Goal: Task Accomplishment & Management: Complete application form

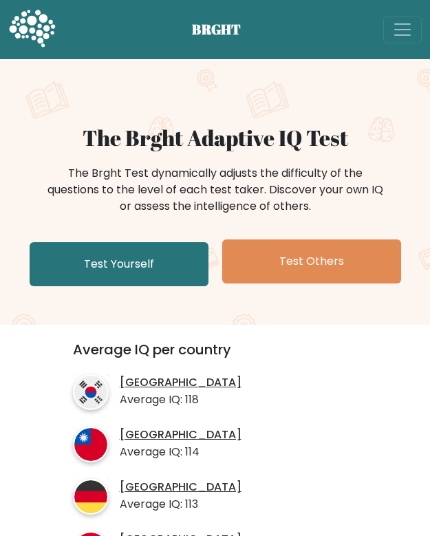
scroll to position [70, 0]
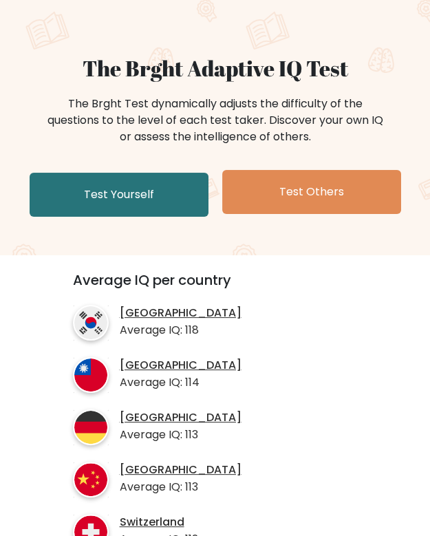
click at [54, 197] on link "Test Yourself" at bounding box center [119, 195] width 179 height 44
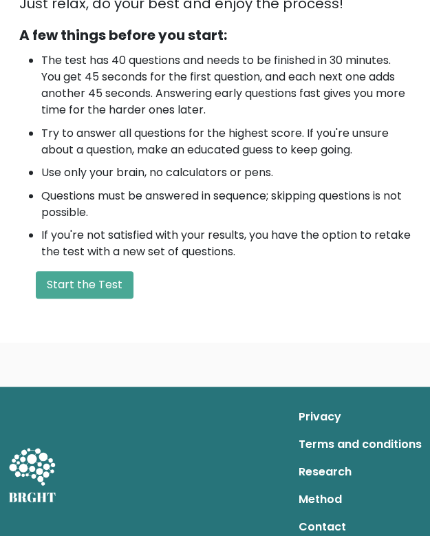
scroll to position [424, 0]
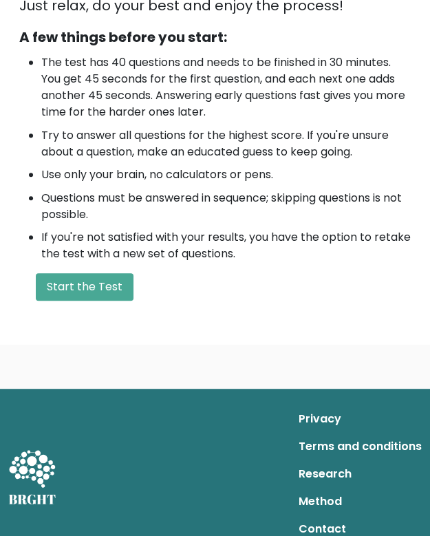
click at [63, 286] on button "Start the Test" at bounding box center [85, 287] width 98 height 28
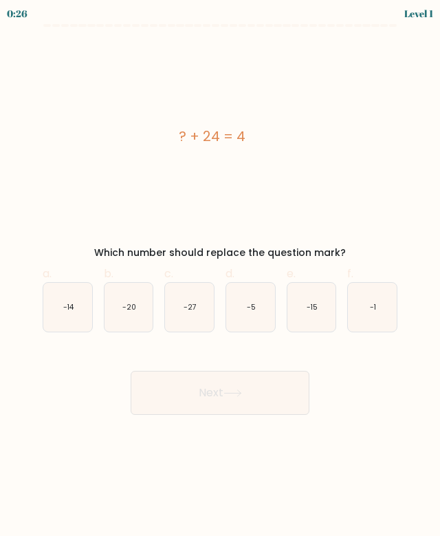
click at [136, 318] on icon "-20" at bounding box center [129, 307] width 49 height 49
click at [220, 277] on input "b. -20" at bounding box center [220, 272] width 1 height 9
radio input "true"
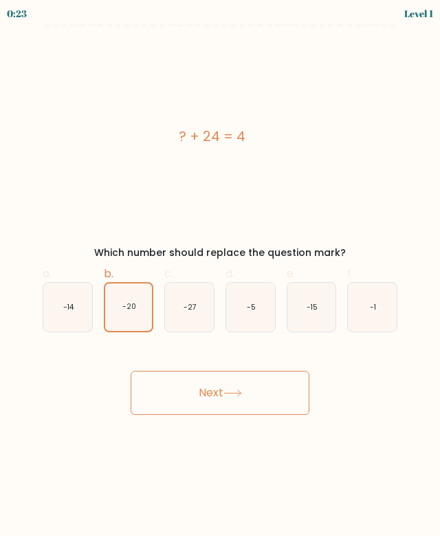
click at [292, 394] on button "Next" at bounding box center [220, 393] width 179 height 44
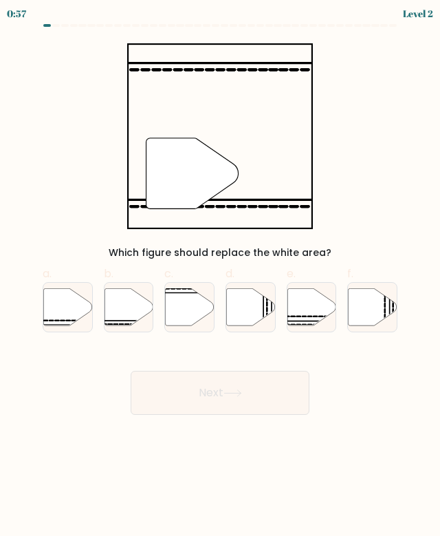
click at [143, 314] on icon at bounding box center [129, 306] width 49 height 37
click at [220, 277] on input "b." at bounding box center [220, 272] width 1 height 9
radio input "true"
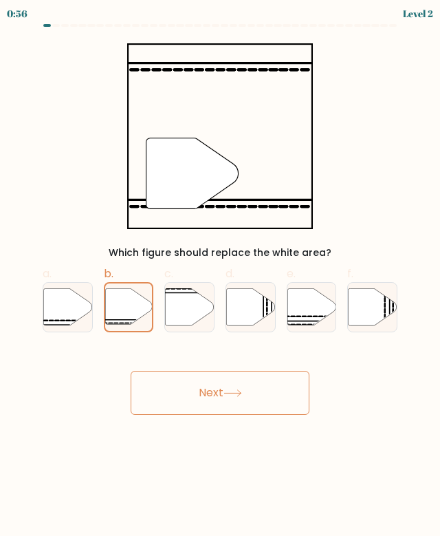
click at [272, 401] on button "Next" at bounding box center [220, 393] width 179 height 44
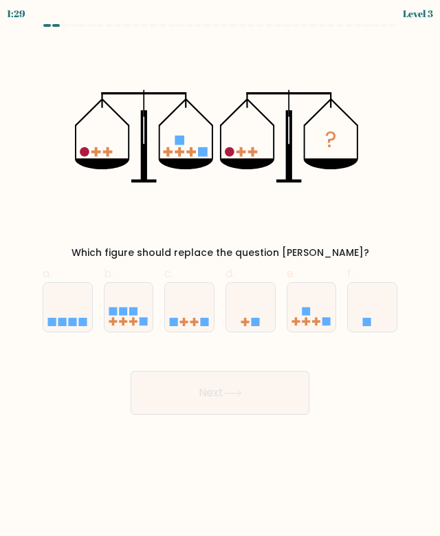
click at [317, 310] on icon at bounding box center [312, 307] width 49 height 41
click at [221, 277] on input "e." at bounding box center [220, 272] width 1 height 9
radio input "true"
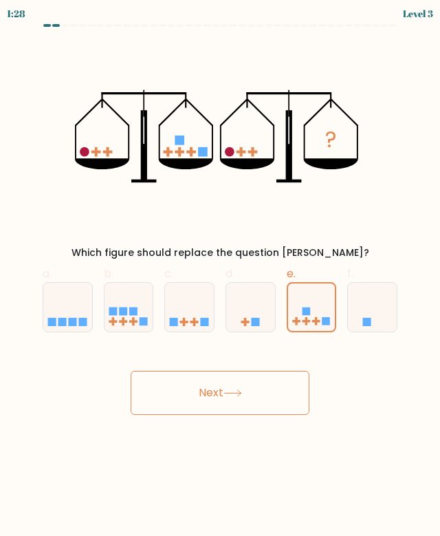
click at [268, 375] on button "Next" at bounding box center [220, 393] width 179 height 44
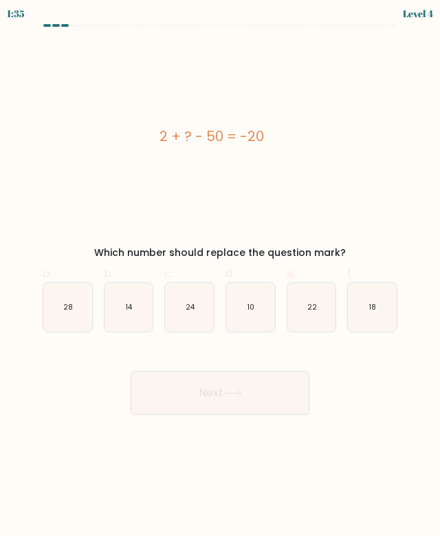
click at [319, 329] on icon "22" at bounding box center [312, 307] width 49 height 49
click at [221, 277] on input "e. 22" at bounding box center [220, 272] width 1 height 9
radio input "true"
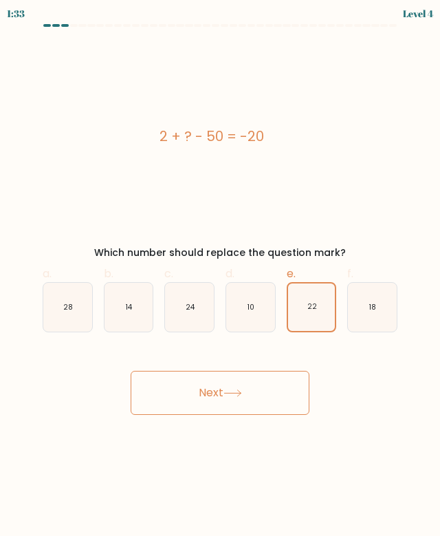
click at [280, 405] on button "Next" at bounding box center [220, 393] width 179 height 44
click at [290, 393] on button "Next" at bounding box center [220, 393] width 179 height 44
click at [262, 397] on button "Next" at bounding box center [220, 393] width 179 height 44
click at [77, 308] on icon "28" at bounding box center [67, 307] width 49 height 49
click at [220, 277] on input "a. 28" at bounding box center [220, 272] width 1 height 9
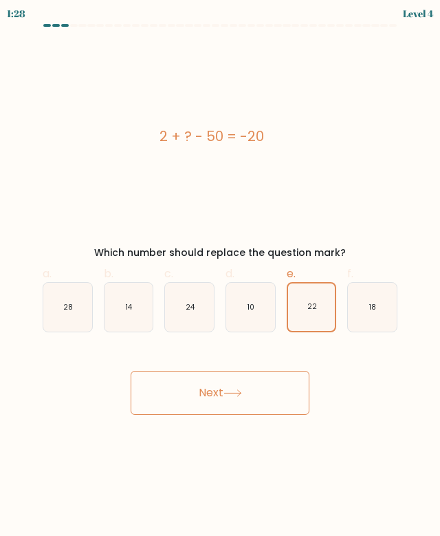
radio input "true"
click at [257, 411] on button "Next" at bounding box center [220, 393] width 179 height 44
click at [295, 394] on button "Next" at bounding box center [220, 393] width 179 height 44
click at [262, 393] on button "Next" at bounding box center [220, 393] width 179 height 44
click at [248, 396] on button "Next" at bounding box center [220, 393] width 179 height 44
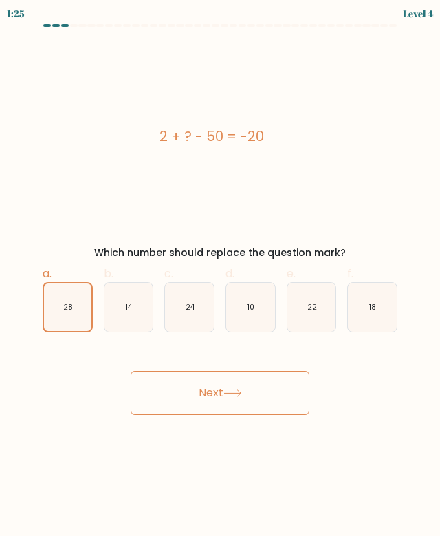
click at [243, 397] on button "Next" at bounding box center [220, 393] width 179 height 44
click at [246, 399] on button "Next" at bounding box center [220, 393] width 179 height 44
click at [261, 402] on button "Next" at bounding box center [220, 393] width 179 height 44
click at [307, 271] on label "e. 22" at bounding box center [312, 299] width 50 height 67
click at [221, 271] on input "e. 22" at bounding box center [220, 272] width 1 height 9
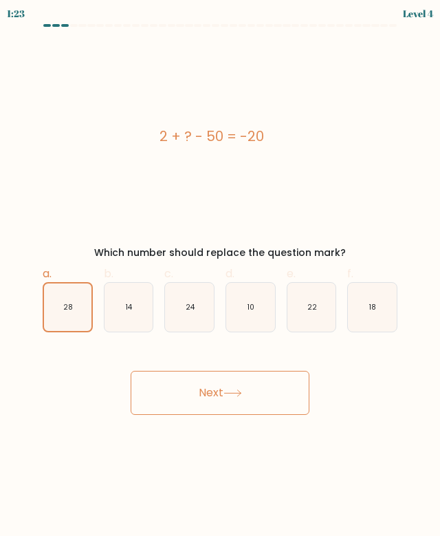
radio input "true"
click at [321, 311] on icon "22" at bounding box center [311, 307] width 47 height 47
click at [221, 277] on input "e. 22" at bounding box center [220, 272] width 1 height 9
click at [193, 394] on button "Next" at bounding box center [220, 393] width 179 height 44
click at [206, 382] on button "Next" at bounding box center [220, 393] width 179 height 44
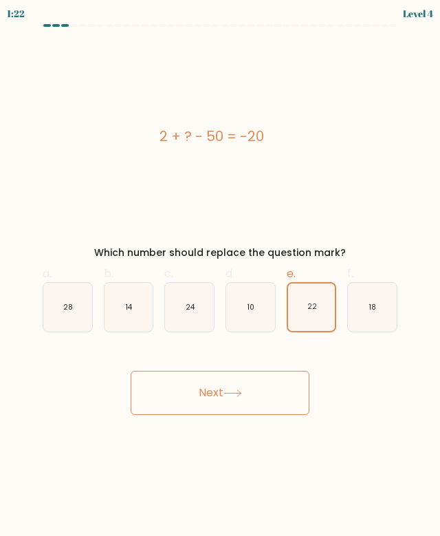
click at [210, 389] on button "Next" at bounding box center [220, 393] width 179 height 44
click at [221, 396] on button "Next" at bounding box center [220, 393] width 179 height 44
click at [229, 408] on button "Next" at bounding box center [220, 393] width 179 height 44
click at [226, 404] on button "Next" at bounding box center [220, 393] width 179 height 44
click at [219, 387] on button "Next" at bounding box center [220, 393] width 179 height 44
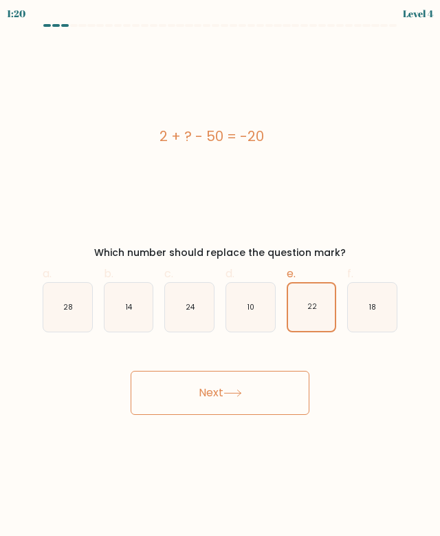
click at [220, 376] on button "Next" at bounding box center [220, 393] width 179 height 44
click at [262, 313] on icon "10" at bounding box center [250, 307] width 49 height 49
click at [221, 277] on input "d. 10" at bounding box center [220, 272] width 1 height 9
radio input "true"
click at [261, 403] on button "Next" at bounding box center [220, 393] width 179 height 44
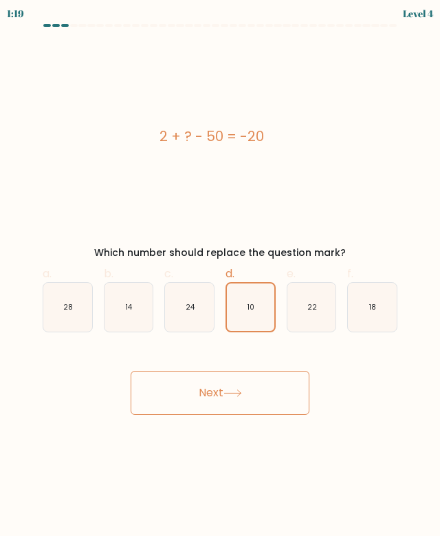
click at [275, 398] on button "Next" at bounding box center [220, 393] width 179 height 44
click at [383, 314] on icon "18" at bounding box center [372, 307] width 49 height 49
click at [221, 277] on input "f. 18" at bounding box center [220, 272] width 1 height 9
radio input "true"
click at [275, 396] on button "Next" at bounding box center [220, 393] width 179 height 44
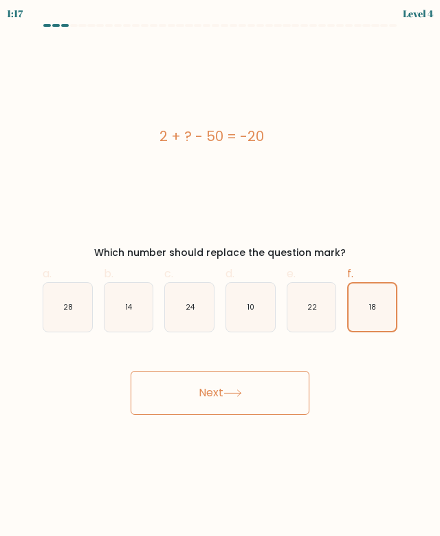
click at [198, 328] on icon "24" at bounding box center [189, 307] width 49 height 49
click at [220, 277] on input "c. 24" at bounding box center [220, 272] width 1 height 9
radio input "true"
click at [209, 402] on button "Next" at bounding box center [220, 393] width 179 height 44
click at [137, 317] on icon "14" at bounding box center [129, 307] width 49 height 49
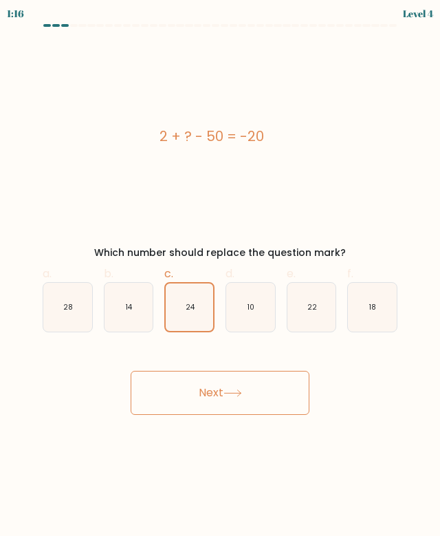
click at [220, 277] on input "b. 14" at bounding box center [220, 272] width 1 height 9
radio input "true"
click at [182, 394] on button "Next" at bounding box center [220, 393] width 179 height 44
click at [84, 317] on icon "28" at bounding box center [67, 307] width 49 height 49
click at [220, 277] on input "a. 28" at bounding box center [220, 272] width 1 height 9
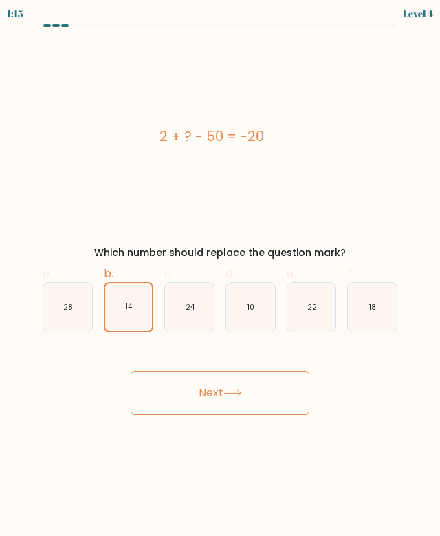
radio input "true"
click at [242, 394] on icon at bounding box center [233, 393] width 19 height 8
click at [271, 407] on button "Next" at bounding box center [220, 393] width 179 height 44
click at [285, 399] on button "Next" at bounding box center [220, 393] width 179 height 44
click at [284, 395] on button "Next" at bounding box center [220, 393] width 179 height 44
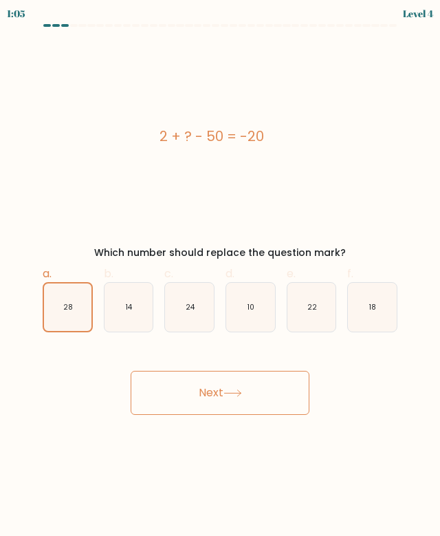
click at [284, 391] on button "Next" at bounding box center [220, 393] width 179 height 44
click at [264, 398] on button "Next" at bounding box center [220, 393] width 179 height 44
click at [262, 399] on button "Next" at bounding box center [220, 393] width 179 height 44
click at [258, 400] on button "Next" at bounding box center [220, 393] width 179 height 44
click at [6, 249] on form "a." at bounding box center [220, 219] width 440 height 391
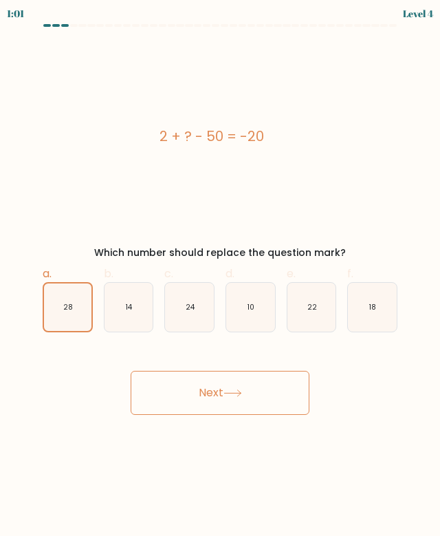
click at [124, 284] on icon "14" at bounding box center [129, 307] width 49 height 49
click at [220, 277] on input "b. 14" at bounding box center [220, 272] width 1 height 9
radio input "true"
click at [88, 239] on div "2 + ? - 50 = -20 Which number should replace the question mark?" at bounding box center [220, 151] width 372 height 217
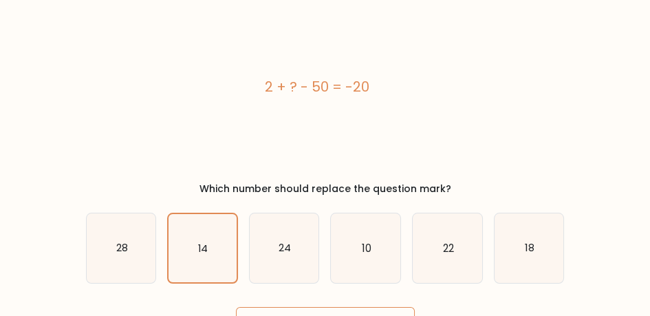
scroll to position [73, 0]
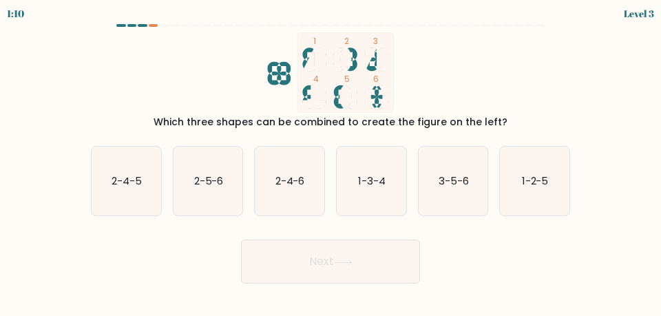
click at [378, 49] on rect at bounding box center [382, 58] width 12 height 23
click at [195, 184] on text "2-5-6" at bounding box center [208, 180] width 30 height 14
click at [330, 162] on input "b. 2-5-6" at bounding box center [330, 159] width 1 height 3
radio input "true"
click at [332, 268] on button "Next" at bounding box center [330, 261] width 179 height 44
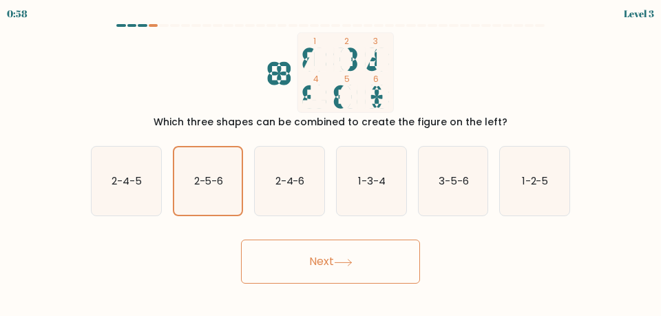
click at [312, 271] on button "Next" at bounding box center [330, 261] width 179 height 44
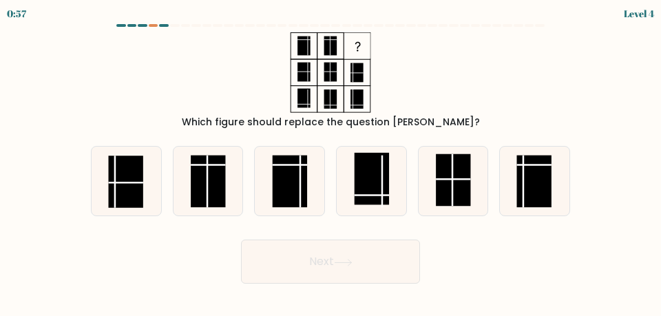
click at [319, 268] on button "Next" at bounding box center [330, 261] width 179 height 44
click at [522, 173] on rect at bounding box center [534, 181] width 35 height 52
click at [331, 162] on input "f." at bounding box center [330, 159] width 1 height 3
radio input "true"
click at [361, 269] on button "Next" at bounding box center [330, 261] width 179 height 44
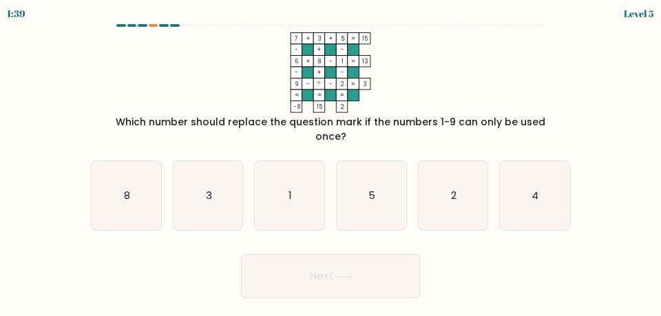
click at [540, 176] on icon "4" at bounding box center [535, 196] width 70 height 70
click at [331, 162] on input "f. 4" at bounding box center [330, 159] width 1 height 3
radio input "true"
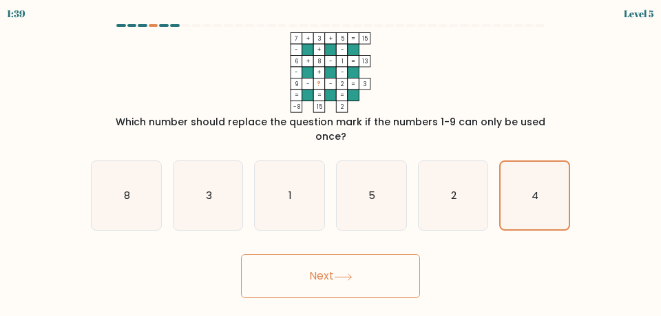
click at [361, 256] on button "Next" at bounding box center [330, 276] width 179 height 44
click at [381, 270] on button "Next" at bounding box center [330, 276] width 179 height 44
click at [314, 259] on button "Next" at bounding box center [330, 276] width 179 height 44
click at [359, 254] on button "Next" at bounding box center [330, 276] width 179 height 44
click at [334, 275] on button "Next" at bounding box center [330, 276] width 179 height 44
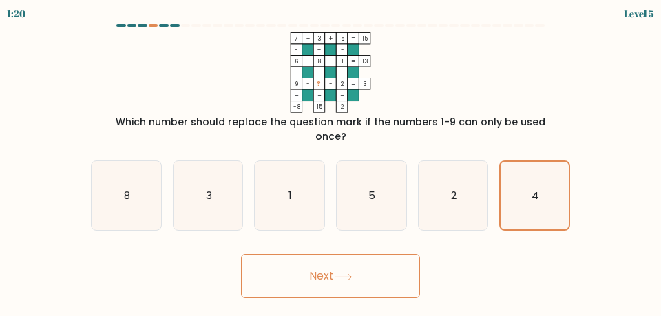
click at [330, 261] on button "Next" at bounding box center [330, 276] width 179 height 44
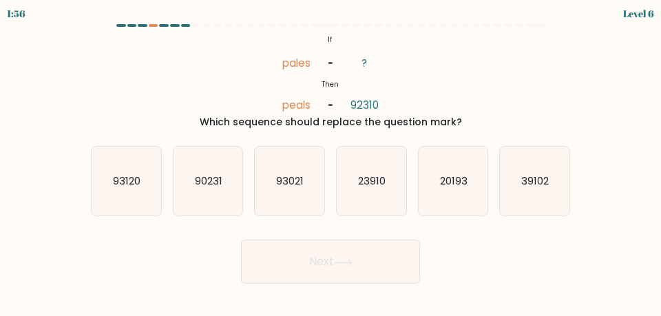
click at [138, 193] on icon "93120" at bounding box center [127, 182] width 70 height 70
click at [330, 162] on input "a. 93120" at bounding box center [330, 159] width 1 height 3
radio input "true"
click at [319, 269] on button "Next" at bounding box center [330, 261] width 179 height 44
click at [352, 256] on button "Next" at bounding box center [330, 261] width 179 height 44
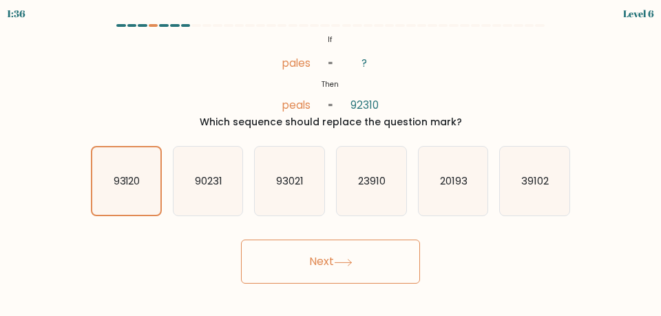
click at [363, 264] on button "Next" at bounding box center [330, 261] width 179 height 44
click at [363, 260] on button "Next" at bounding box center [330, 261] width 179 height 44
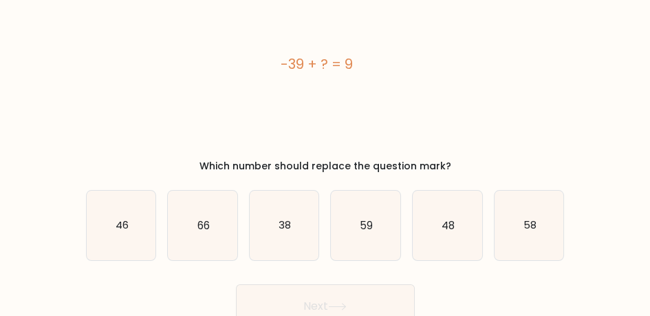
scroll to position [73, 0]
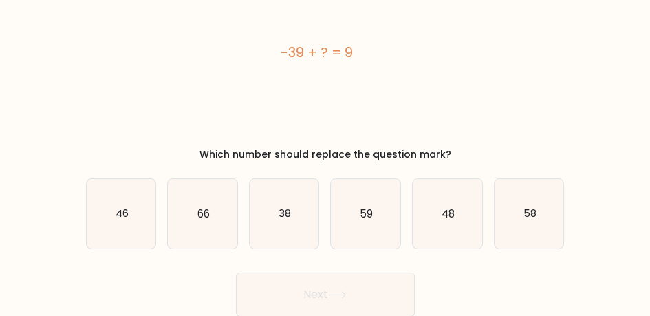
click at [372, 239] on icon "59" at bounding box center [366, 214] width 70 height 70
click at [326, 89] on input "d. 59" at bounding box center [325, 86] width 1 height 3
radio input "true"
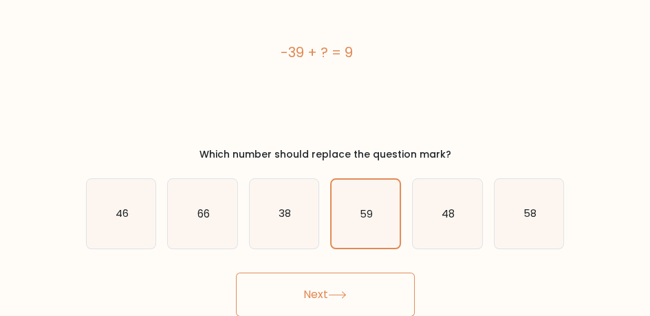
click at [351, 287] on button "Next" at bounding box center [325, 294] width 179 height 44
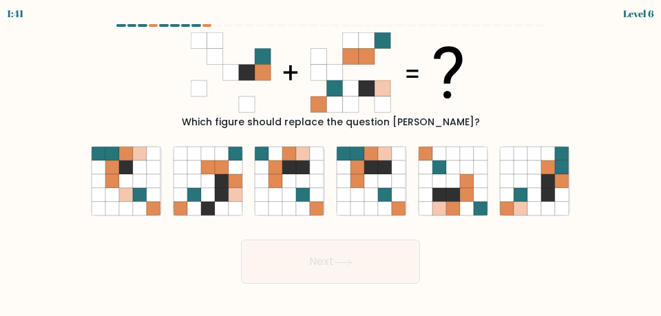
click at [207, 186] on icon at bounding box center [208, 181] width 14 height 14
click at [330, 162] on input "b." at bounding box center [330, 159] width 1 height 3
radio input "true"
click at [359, 269] on button "Next" at bounding box center [330, 261] width 179 height 44
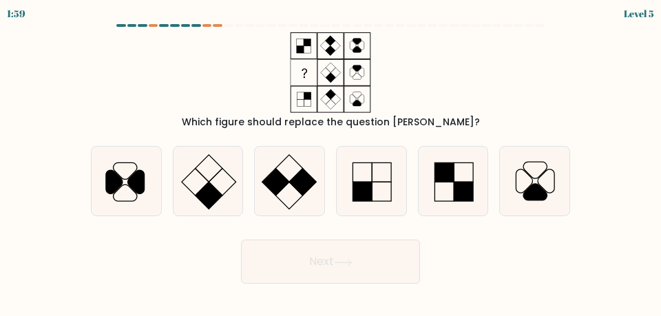
click at [378, 184] on icon at bounding box center [371, 182] width 70 height 70
click at [331, 162] on input "d." at bounding box center [330, 159] width 1 height 3
radio input "true"
click at [334, 261] on button "Next" at bounding box center [330, 261] width 179 height 44
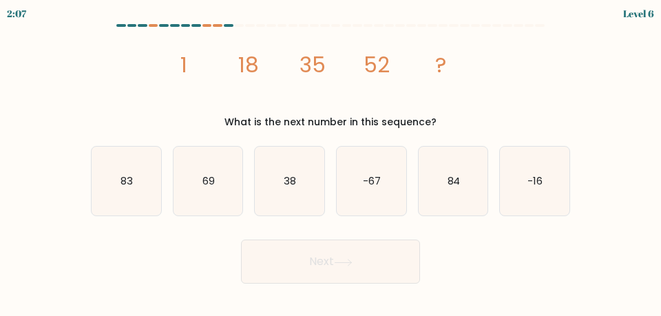
click at [136, 195] on icon "83" at bounding box center [127, 182] width 70 height 70
click at [330, 162] on input "a. 83" at bounding box center [330, 159] width 1 height 3
radio input "true"
click at [328, 265] on button "Next" at bounding box center [330, 261] width 179 height 44
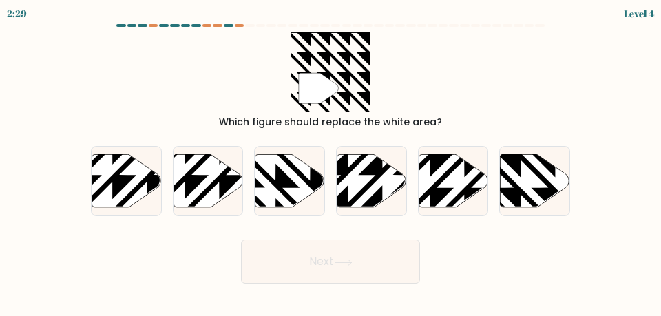
click at [533, 192] on icon at bounding box center [535, 180] width 70 height 53
click at [331, 162] on input "f." at bounding box center [330, 159] width 1 height 3
radio input "true"
click at [394, 269] on button "Next" at bounding box center [330, 261] width 179 height 44
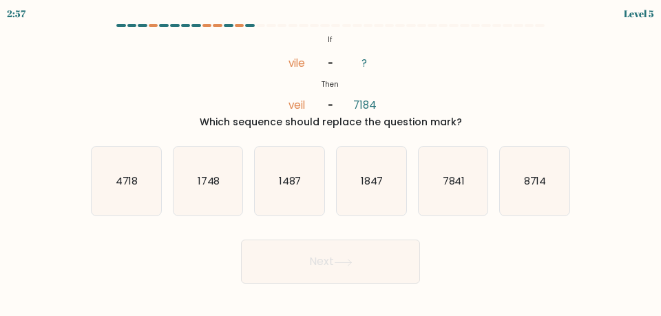
click at [449, 191] on icon "7841" at bounding box center [453, 182] width 70 height 70
click at [331, 162] on input "e. 7841" at bounding box center [330, 159] width 1 height 3
radio input "true"
click at [365, 259] on button "Next" at bounding box center [330, 261] width 179 height 44
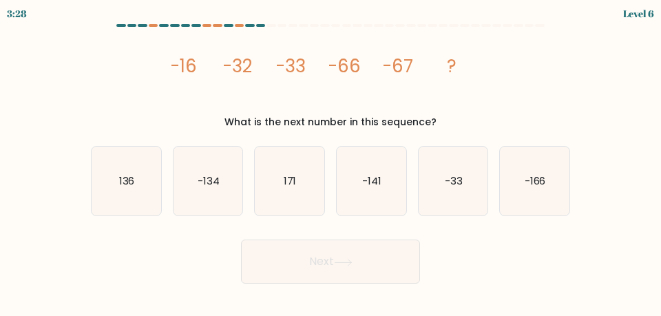
click at [189, 107] on icon "image/svg+xml -16 -32 -33 -66 -67 ?" at bounding box center [330, 72] width 321 height 81
click at [223, 215] on icon "-134" at bounding box center [208, 182] width 70 height 70
click at [330, 162] on input "b. -134" at bounding box center [330, 159] width 1 height 3
radio input "true"
click at [351, 264] on icon at bounding box center [342, 262] width 17 height 6
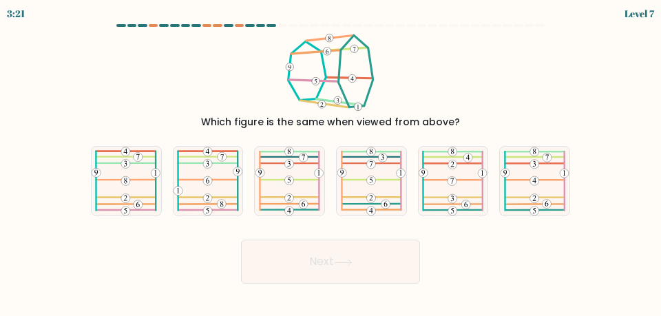
click at [132, 191] on icon at bounding box center [126, 182] width 69 height 70
click at [330, 162] on input "a." at bounding box center [330, 159] width 1 height 3
radio input "true"
click at [315, 258] on button "Next" at bounding box center [330, 261] width 179 height 44
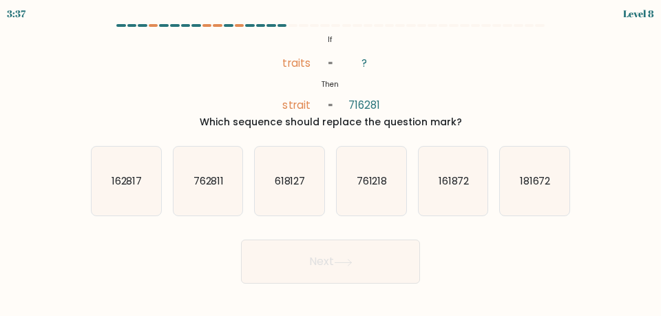
click at [129, 194] on icon "162817" at bounding box center [127, 182] width 70 height 70
click at [330, 162] on input "a. 162817" at bounding box center [330, 159] width 1 height 3
radio input "true"
click at [297, 260] on button "Next" at bounding box center [330, 261] width 179 height 44
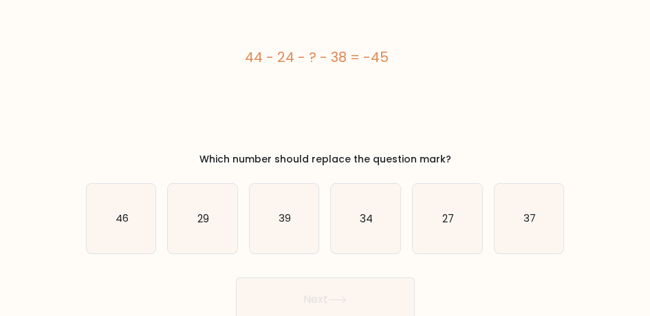
scroll to position [73, 0]
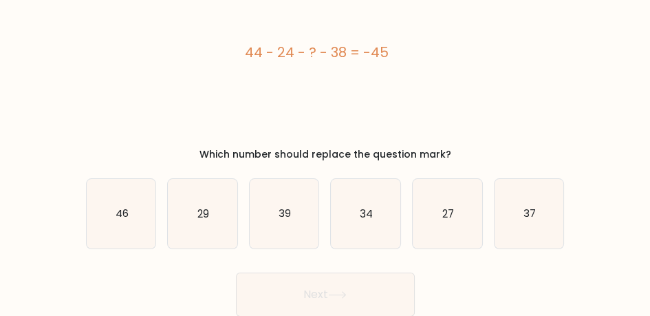
click at [450, 218] on text "27" at bounding box center [448, 213] width 12 height 14
click at [326, 89] on input "e. 27" at bounding box center [325, 86] width 1 height 3
radio input "true"
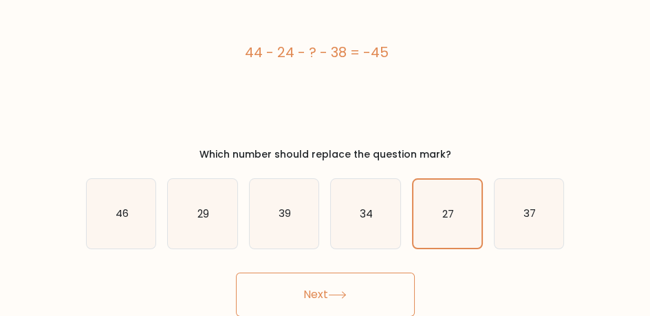
click at [381, 301] on button "Next" at bounding box center [325, 294] width 179 height 44
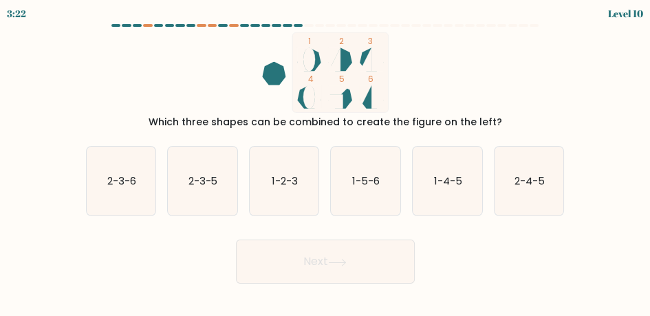
scroll to position [0, 0]
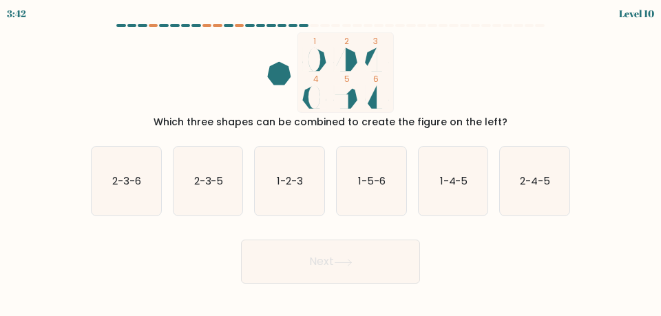
click at [206, 182] on text "2-3-5" at bounding box center [208, 180] width 30 height 14
click at [330, 162] on input "b. 2-3-5" at bounding box center [330, 159] width 1 height 3
radio input "true"
click at [303, 279] on button "Next" at bounding box center [330, 261] width 179 height 44
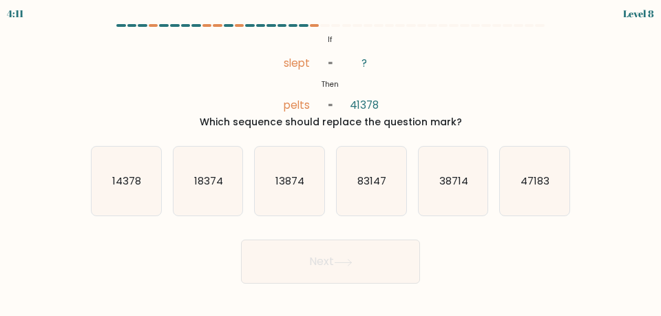
click at [391, 191] on icon "83147" at bounding box center [371, 182] width 70 height 70
click at [331, 162] on input "d. 83147" at bounding box center [330, 159] width 1 height 3
radio input "true"
click at [349, 264] on icon at bounding box center [343, 263] width 19 height 8
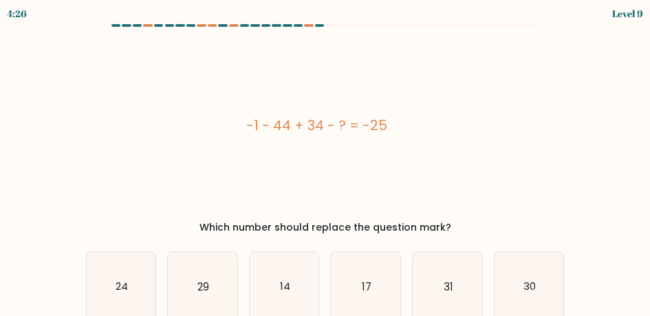
click at [321, 138] on div "-1 - 44 + 34 - ? = -25" at bounding box center [317, 125] width 462 height 186
click at [449, 275] on icon "31" at bounding box center [448, 287] width 70 height 70
click at [326, 162] on input "e. 31" at bounding box center [325, 159] width 1 height 3
radio input "true"
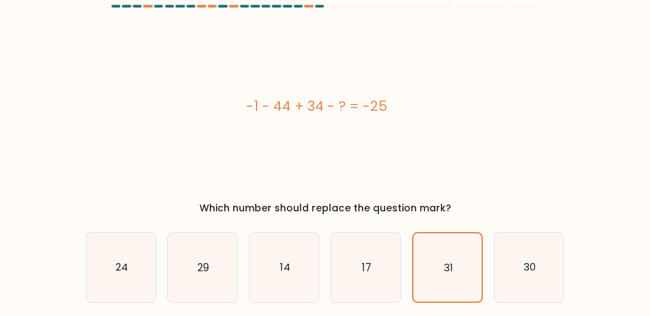
scroll to position [73, 0]
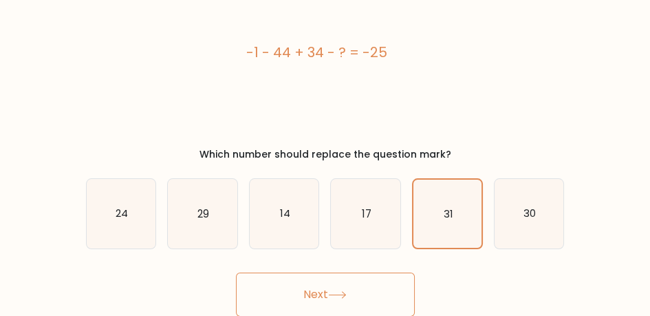
click at [384, 281] on button "Next" at bounding box center [325, 294] width 179 height 44
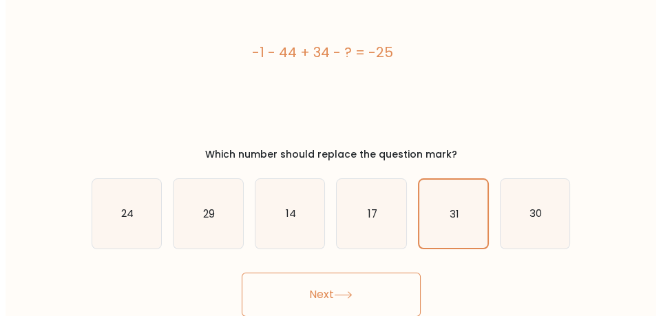
scroll to position [0, 0]
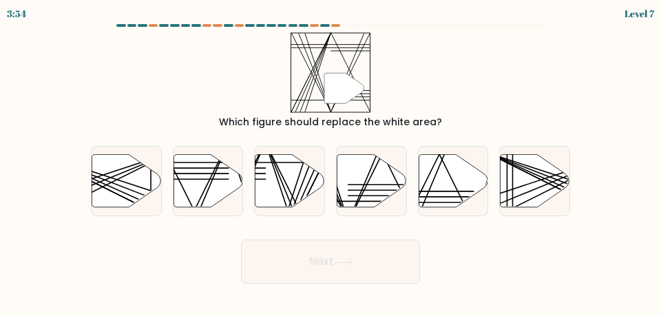
click at [369, 196] on line at bounding box center [382, 196] width 69 height 0
click at [331, 162] on input "d." at bounding box center [330, 159] width 1 height 3
radio input "true"
click at [391, 264] on button "Next" at bounding box center [330, 261] width 179 height 44
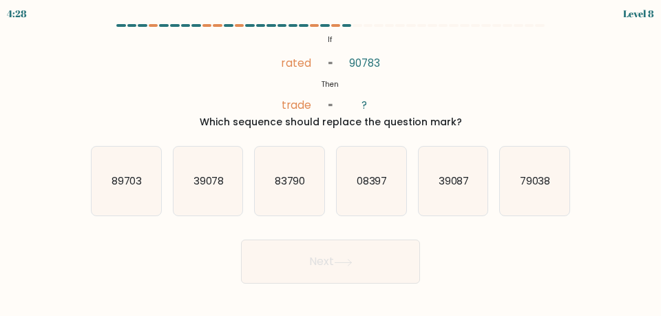
click at [535, 189] on icon "79038" at bounding box center [535, 182] width 70 height 70
click at [331, 162] on input "f. 79038" at bounding box center [330, 159] width 1 height 3
radio input "true"
click at [322, 255] on button "Next" at bounding box center [330, 261] width 179 height 44
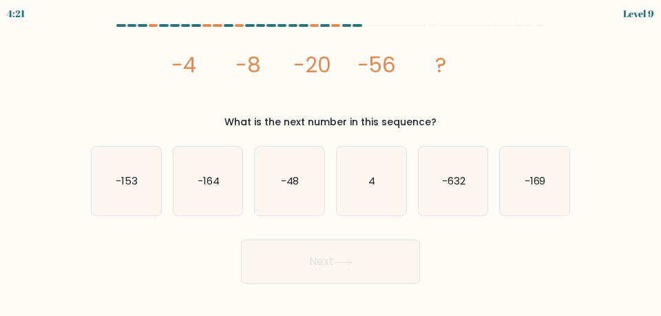
click at [117, 190] on icon "-153" at bounding box center [127, 182] width 70 height 70
click at [330, 162] on input "a. -153" at bounding box center [330, 159] width 1 height 3
radio input "true"
click at [274, 264] on button "Next" at bounding box center [330, 261] width 179 height 44
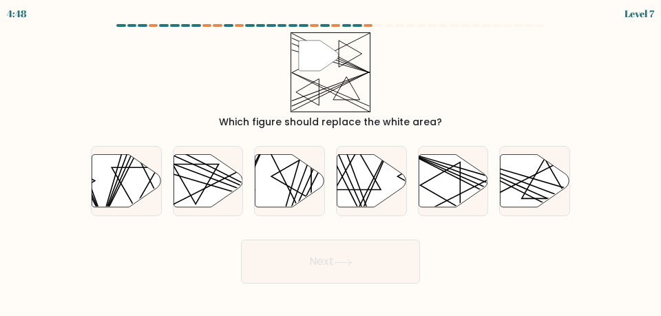
click at [218, 164] on icon at bounding box center [195, 184] width 46 height 40
click at [330, 162] on input "b." at bounding box center [330, 159] width 1 height 3
radio input "true"
click at [319, 266] on button "Next" at bounding box center [330, 261] width 179 height 44
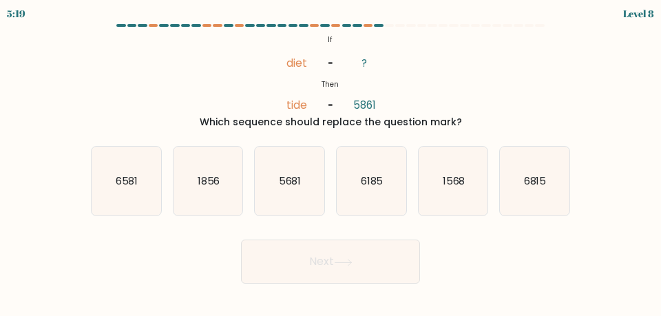
click at [531, 203] on icon "6815" at bounding box center [535, 182] width 70 height 70
click at [331, 162] on input "f. 6815" at bounding box center [330, 159] width 1 height 3
radio input "true"
click at [358, 260] on button "Next" at bounding box center [330, 261] width 179 height 44
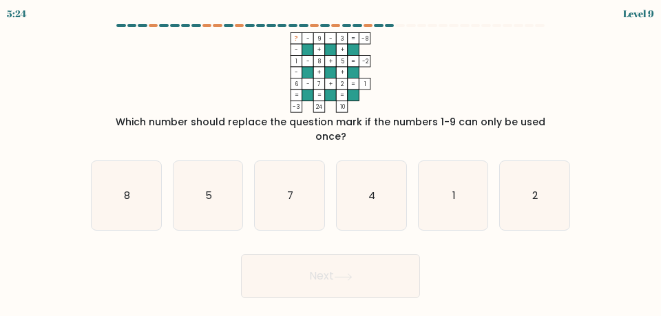
click at [381, 190] on icon "4" at bounding box center [371, 196] width 70 height 70
click at [331, 162] on input "d. 4" at bounding box center [330, 159] width 1 height 3
radio input "true"
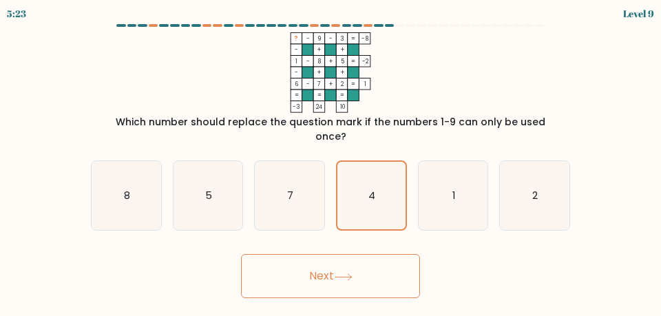
click at [363, 255] on button "Next" at bounding box center [330, 276] width 179 height 44
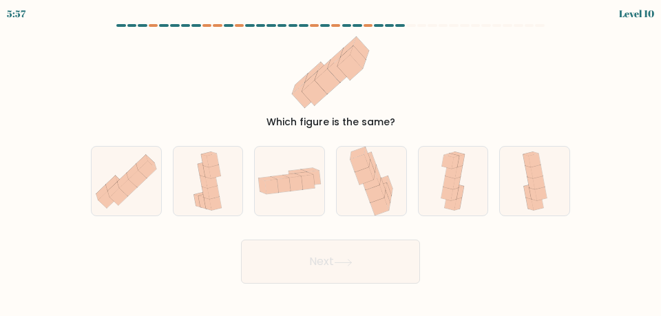
click at [462, 183] on icon at bounding box center [453, 182] width 32 height 70
click at [331, 162] on input "e." at bounding box center [330, 159] width 1 height 3
radio input "true"
click at [383, 271] on button "Next" at bounding box center [330, 261] width 179 height 44
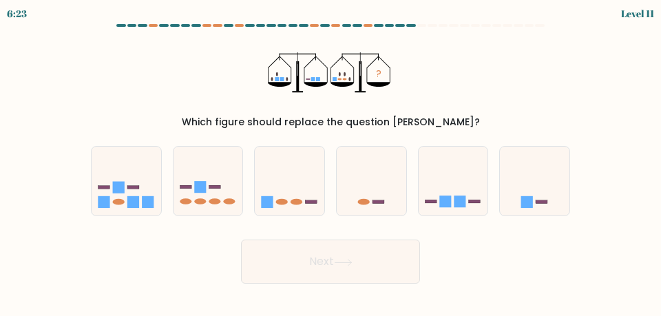
click at [126, 204] on icon at bounding box center [127, 180] width 70 height 57
click at [330, 162] on input "a." at bounding box center [330, 159] width 1 height 3
radio input "true"
click at [242, 265] on button "Next" at bounding box center [330, 261] width 179 height 44
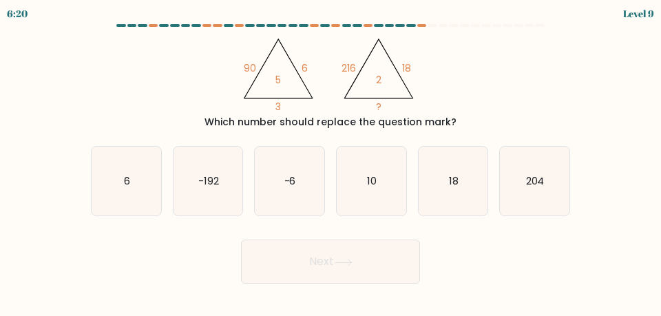
click at [12, 60] on form at bounding box center [330, 153] width 661 height 259
click at [281, 102] on icon "@import url('https://fonts.googleapis.com/css?family=Abril+Fatface:400,100,100i…" at bounding box center [330, 72] width 184 height 81
click at [123, 179] on icon "6" at bounding box center [127, 182] width 70 height 70
click at [330, 162] on input "a. 6" at bounding box center [330, 159] width 1 height 3
radio input "true"
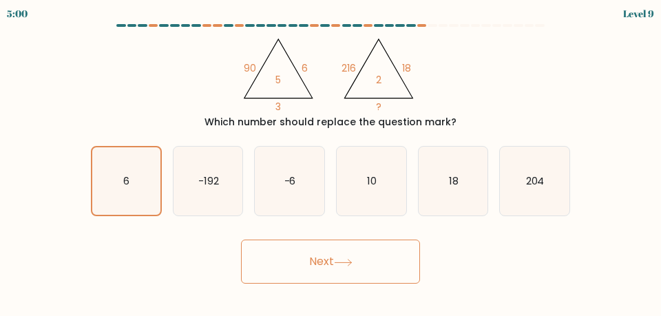
click at [378, 263] on button "Next" at bounding box center [330, 261] width 179 height 44
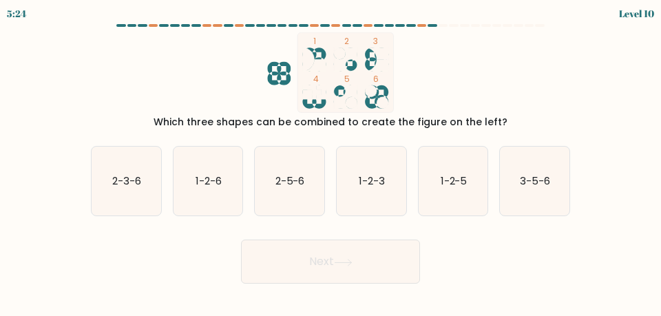
click at [334, 94] on icon at bounding box center [345, 96] width 23 height 23
click at [350, 259] on icon at bounding box center [343, 263] width 19 height 8
click at [306, 204] on icon "2-5-6" at bounding box center [290, 182] width 70 height 70
click at [330, 162] on input "c. 2-5-6" at bounding box center [330, 159] width 1 height 3
radio input "true"
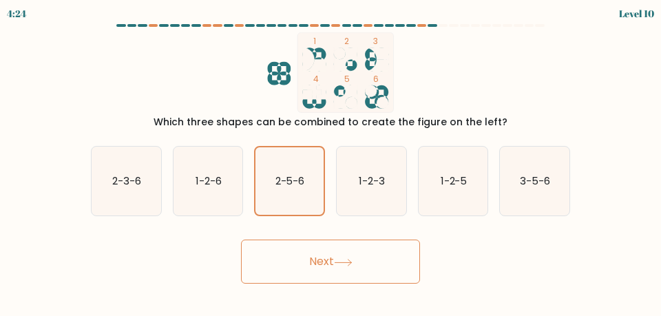
click at [331, 261] on button "Next" at bounding box center [330, 261] width 179 height 44
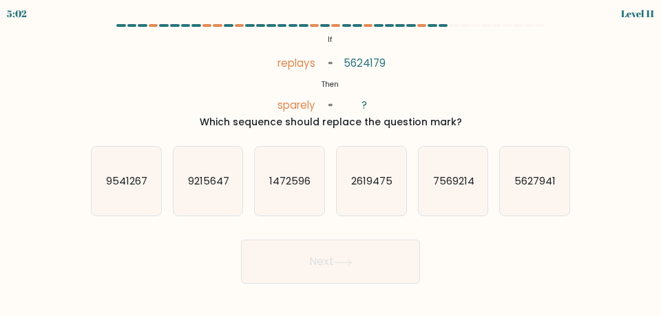
click at [536, 182] on text "5627941" at bounding box center [535, 180] width 41 height 14
click at [331, 162] on input "f. 5627941" at bounding box center [330, 159] width 1 height 3
radio input "true"
click at [539, 200] on icon "5627941" at bounding box center [534, 181] width 68 height 68
click at [331, 162] on input "f. 5627941" at bounding box center [330, 159] width 1 height 3
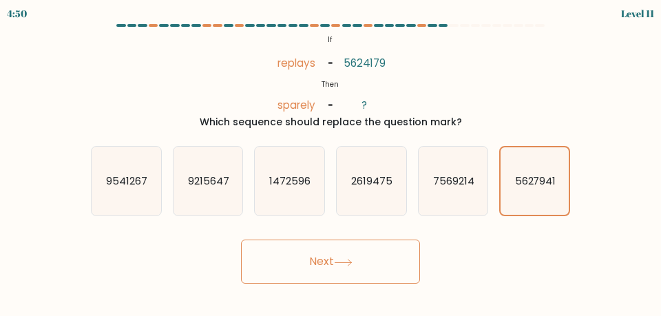
click at [157, 204] on icon "9541267" at bounding box center [127, 182] width 70 height 70
click at [330, 162] on input "a. 9541267" at bounding box center [330, 159] width 1 height 3
radio input "true"
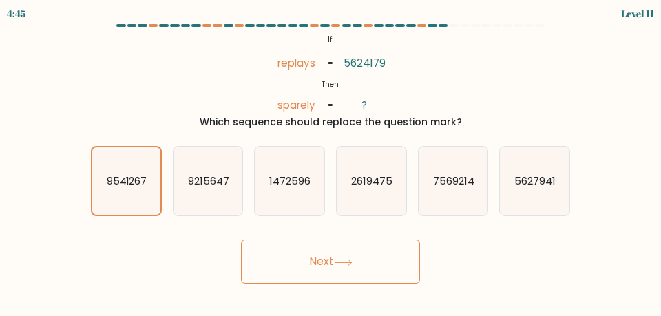
click at [223, 197] on icon "9215647" at bounding box center [208, 182] width 70 height 70
click at [330, 162] on input "b. 9215647" at bounding box center [330, 159] width 1 height 3
radio input "true"
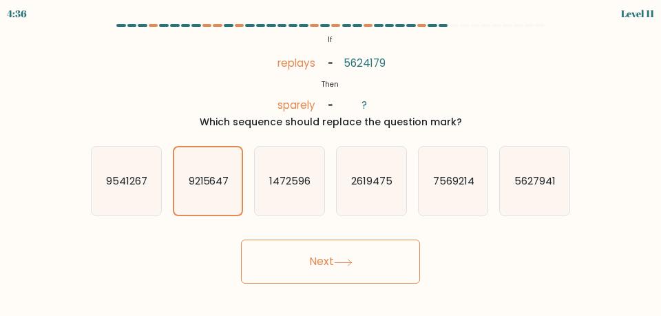
click at [332, 260] on button "Next" at bounding box center [330, 261] width 179 height 44
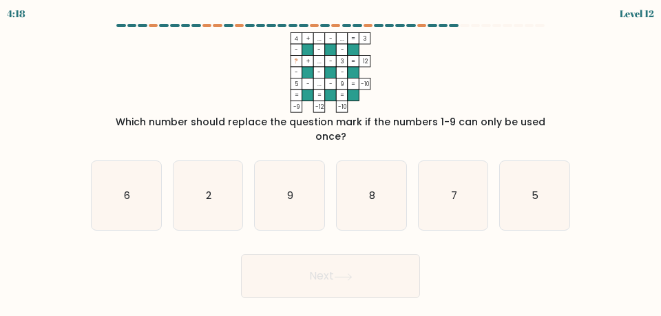
click at [215, 204] on icon "2" at bounding box center [208, 196] width 70 height 70
click at [330, 162] on input "b. 2" at bounding box center [330, 159] width 1 height 3
radio input "true"
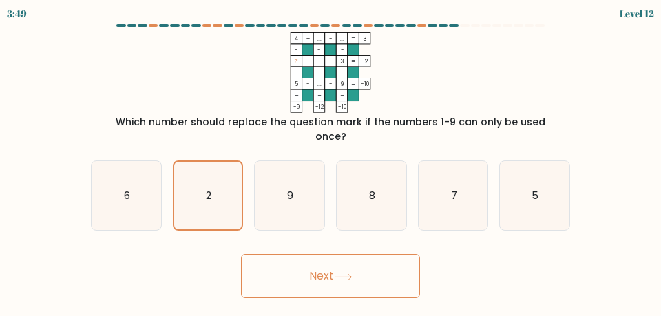
click at [374, 215] on icon "8" at bounding box center [371, 196] width 70 height 70
click at [331, 162] on input "d. 8" at bounding box center [330, 159] width 1 height 3
radio input "true"
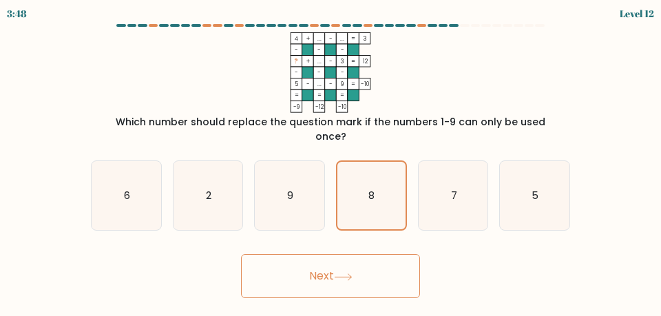
click at [332, 269] on button "Next" at bounding box center [330, 276] width 179 height 44
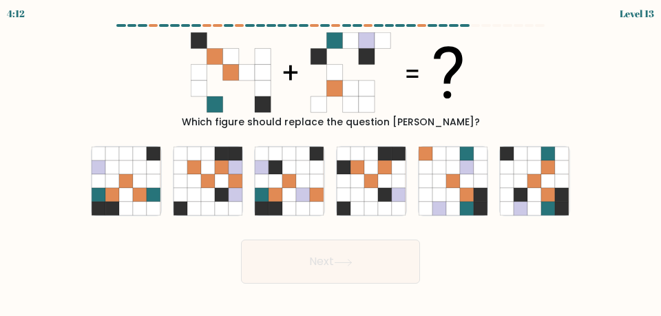
click at [381, 209] on icon at bounding box center [385, 209] width 14 height 14
click at [331, 162] on input "d." at bounding box center [330, 159] width 1 height 3
radio input "true"
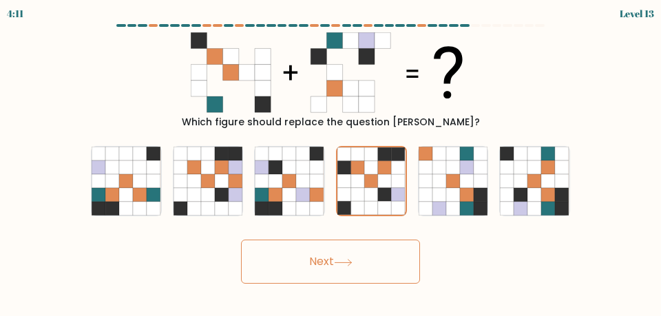
click at [333, 279] on button "Next" at bounding box center [330, 261] width 179 height 44
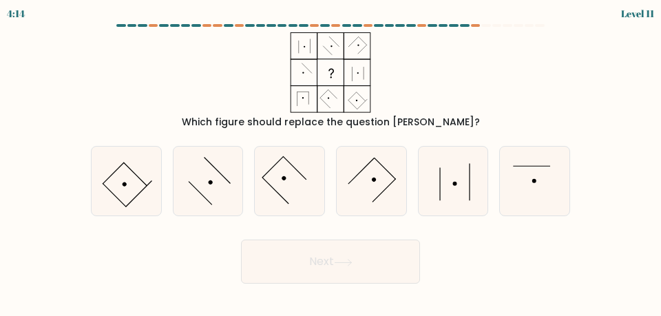
click at [542, 186] on icon at bounding box center [535, 182] width 70 height 70
click at [331, 162] on input "f." at bounding box center [330, 159] width 1 height 3
radio input "true"
click at [314, 258] on button "Next" at bounding box center [330, 261] width 179 height 44
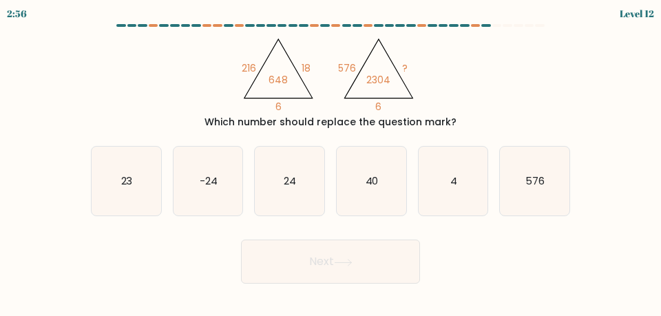
click at [480, 85] on div "@import url('https://fonts.googleapis.com/css?family=Abril+Fatface:400,100,100i…" at bounding box center [330, 80] width 495 height 97
click at [3, 98] on form at bounding box center [330, 153] width 661 height 259
click at [323, 199] on icon "24" at bounding box center [290, 182] width 70 height 70
click at [330, 162] on input "c. 24" at bounding box center [330, 159] width 1 height 3
radio input "true"
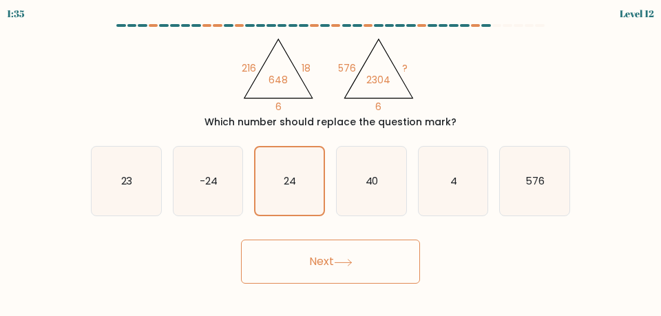
click at [326, 270] on button "Next" at bounding box center [330, 261] width 179 height 44
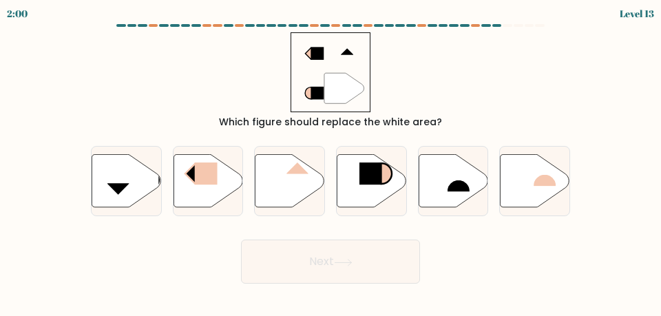
click at [465, 192] on icon at bounding box center [453, 180] width 70 height 53
click at [331, 162] on input "e." at bounding box center [330, 159] width 1 height 3
radio input "true"
click at [288, 194] on icon at bounding box center [290, 180] width 70 height 53
click at [330, 162] on input "c." at bounding box center [330, 159] width 1 height 3
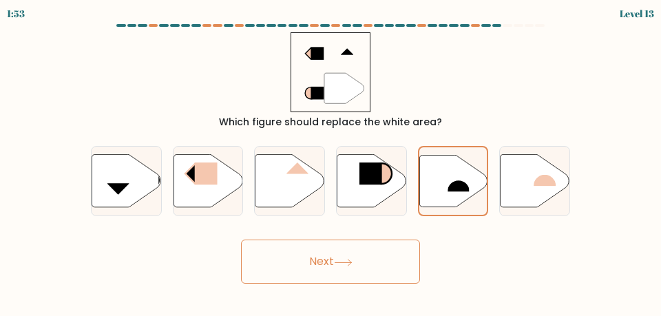
radio input "true"
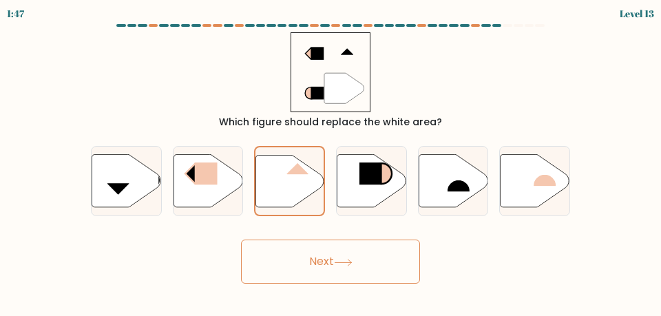
click at [458, 176] on rect at bounding box center [458, 180] width 22 height 23
click at [331, 162] on input "e." at bounding box center [330, 159] width 1 height 3
radio input "true"
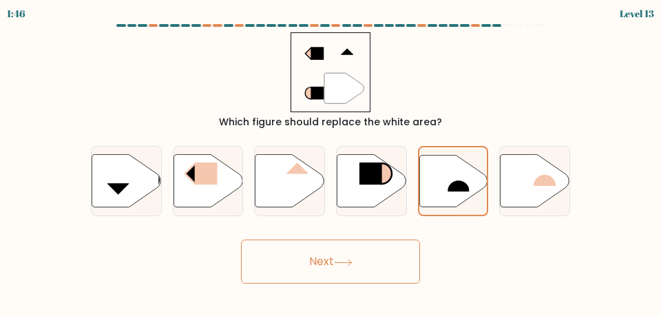
click at [367, 273] on button "Next" at bounding box center [330, 261] width 179 height 44
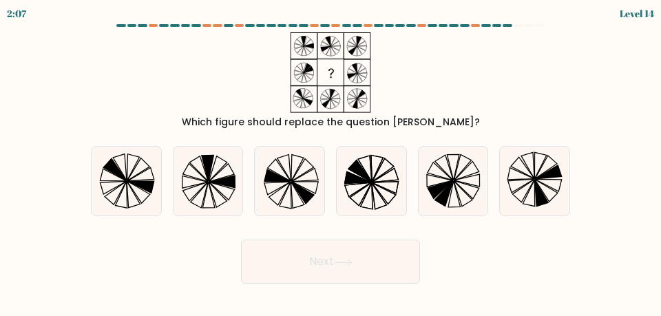
click at [383, 197] on icon at bounding box center [371, 182] width 70 height 70
click at [331, 162] on input "d." at bounding box center [330, 159] width 1 height 3
radio input "true"
click at [348, 262] on icon at bounding box center [343, 263] width 19 height 8
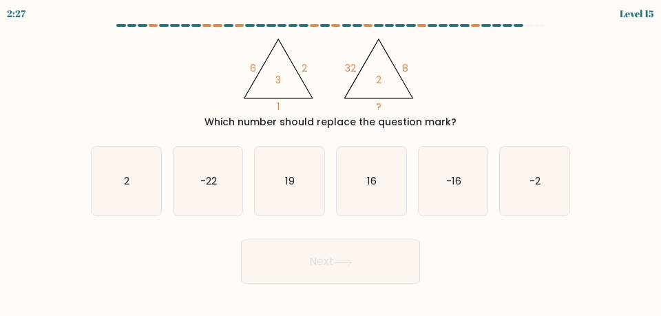
click at [361, 193] on icon "16" at bounding box center [371, 182] width 70 height 70
click at [331, 162] on input "d. 16" at bounding box center [330, 159] width 1 height 3
radio input "true"
click at [345, 269] on button "Next" at bounding box center [330, 261] width 179 height 44
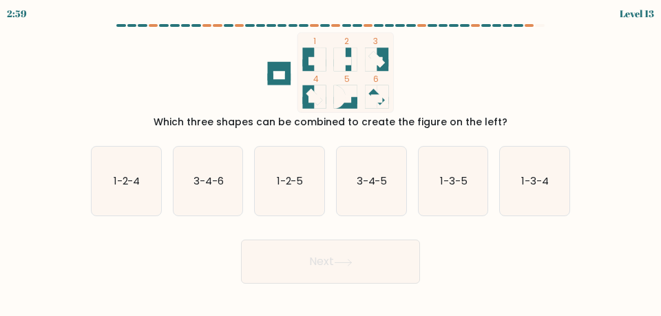
click at [533, 46] on div "1 2 3 4 5 6 Which three shapes can be combined to create the figure on the left?" at bounding box center [330, 80] width 495 height 97
click at [231, 202] on icon "3-4-6" at bounding box center [208, 182] width 70 height 70
click at [330, 162] on input "b. 3-4-6" at bounding box center [330, 159] width 1 height 3
radio input "true"
click at [318, 270] on button "Next" at bounding box center [330, 261] width 179 height 44
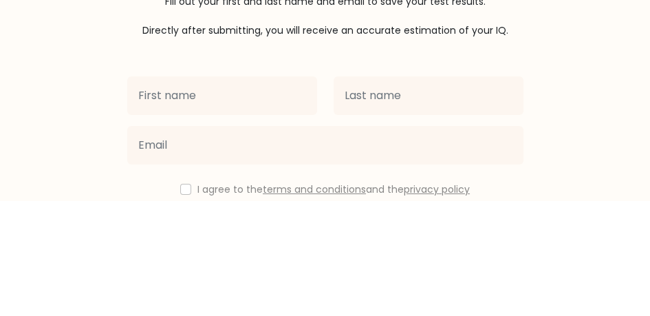
scroll to position [22, 0]
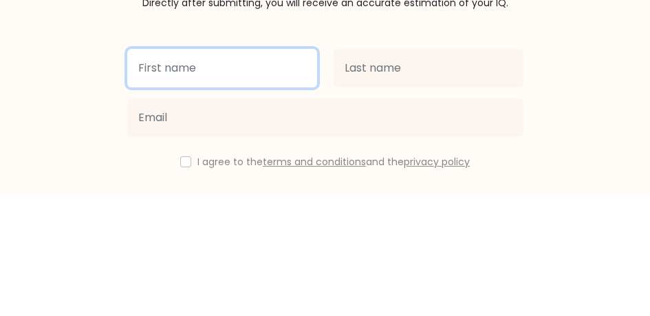
click at [156, 182] on input "text" at bounding box center [222, 189] width 190 height 39
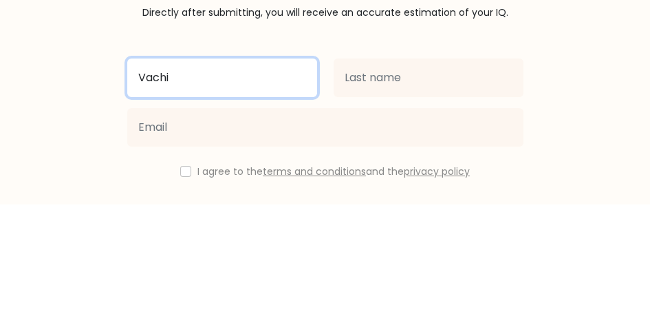
type input "Vachi"
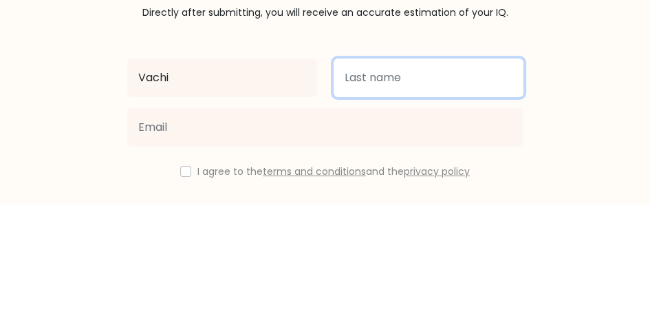
click at [396, 189] on input "text" at bounding box center [429, 189] width 190 height 39
click at [372, 189] on input "Srivatava" at bounding box center [429, 189] width 190 height 39
type input "Srivastava"
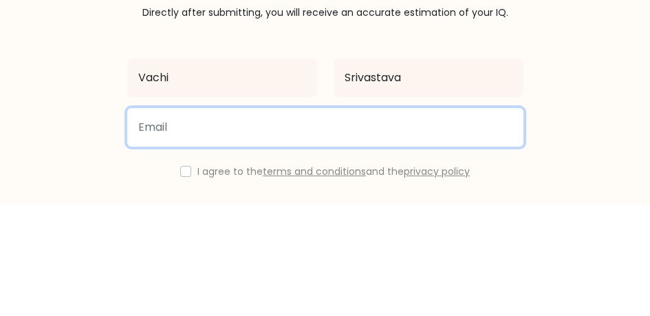
click at [206, 234] on input "email" at bounding box center [325, 239] width 396 height 39
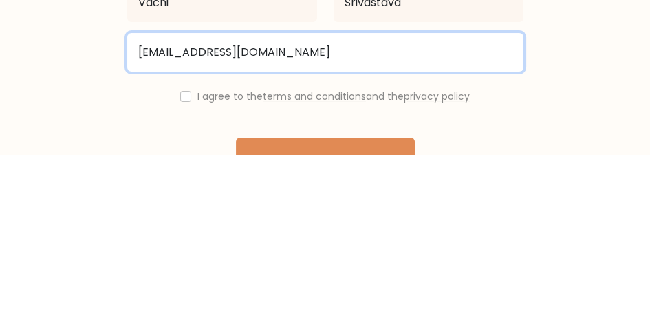
scroll to position [50, 0]
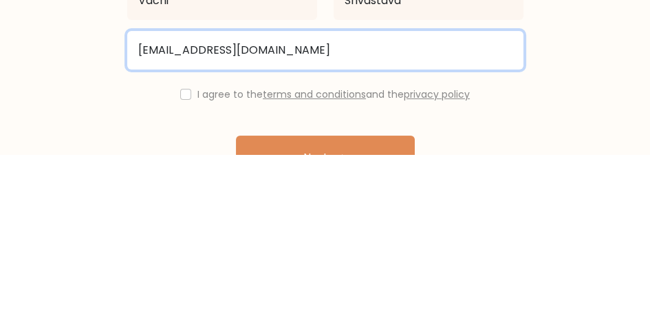
type input "aradhay1237@gmail.com"
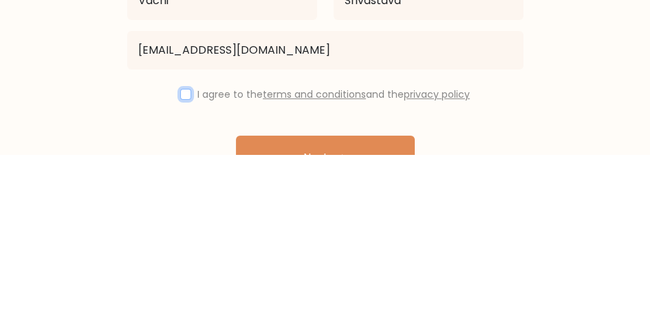
click at [186, 258] on input "checkbox" at bounding box center [185, 255] width 11 height 11
checkbox input "true"
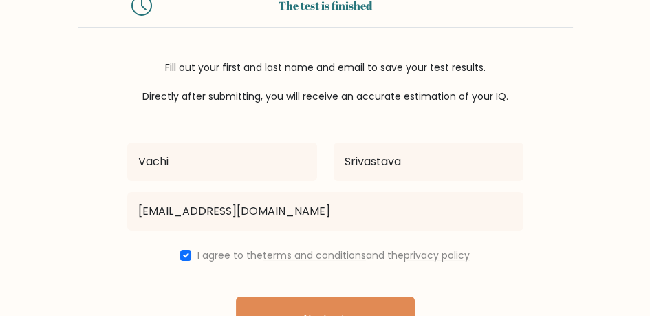
click at [323, 307] on button "Next" at bounding box center [325, 319] width 179 height 44
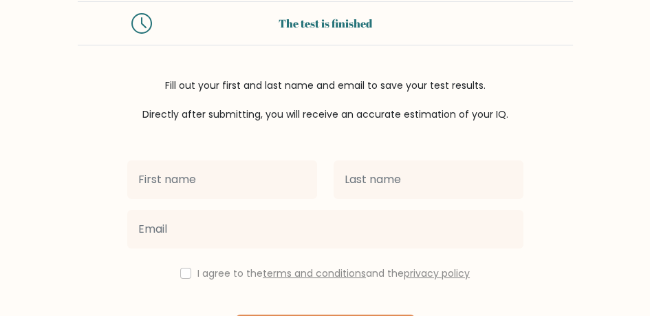
scroll to position [103, 0]
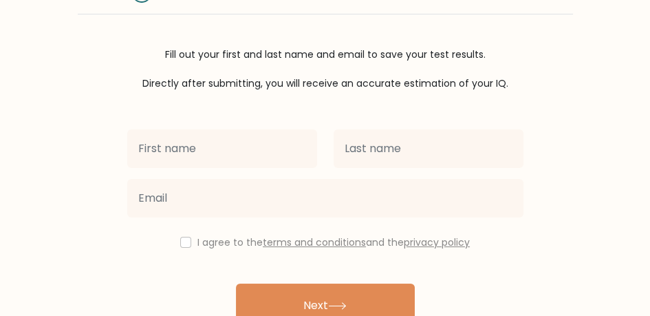
click at [284, 143] on input "text" at bounding box center [222, 148] width 190 height 39
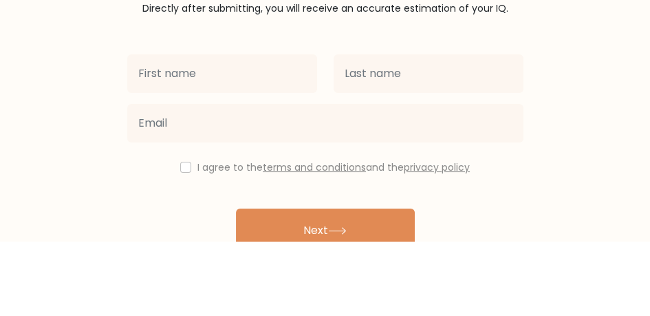
click at [242, 151] on input "text" at bounding box center [222, 148] width 190 height 39
type input "Vachi"
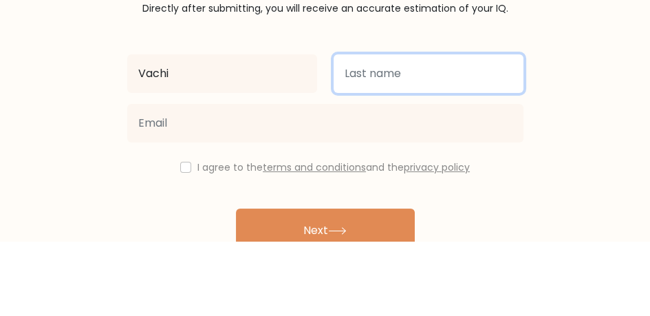
click at [432, 154] on input "text" at bounding box center [429, 148] width 190 height 39
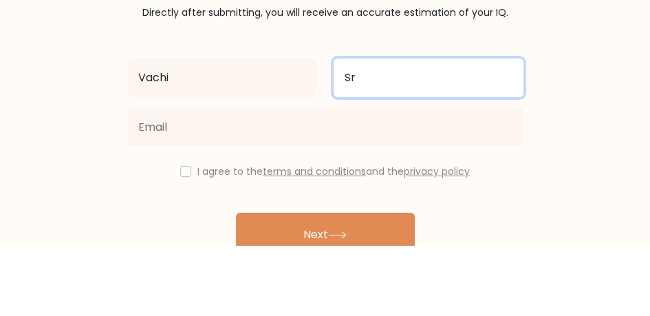
type input "Srivastava"
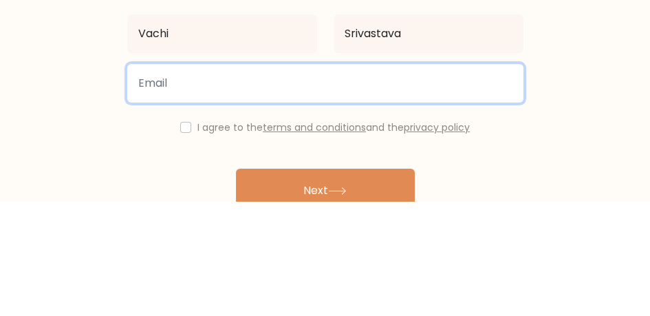
click at [209, 204] on input "email" at bounding box center [325, 198] width 396 height 39
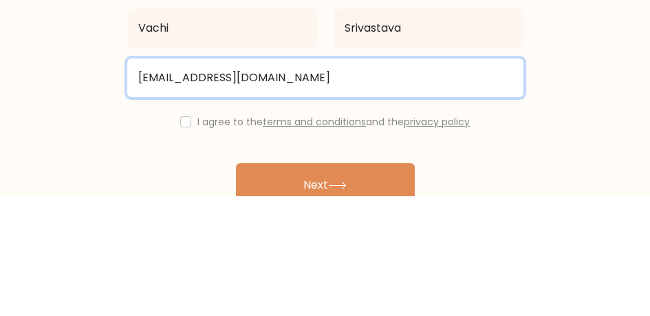
type input "mohanvirendra6@gmail.com"
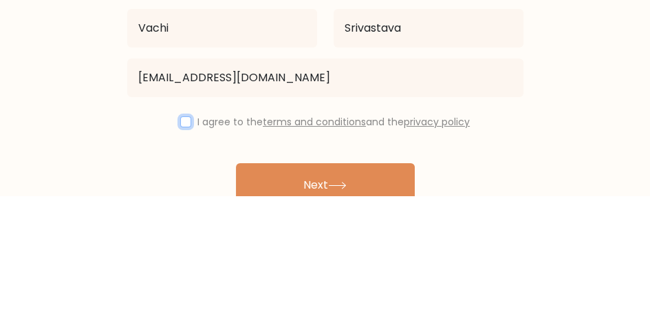
click at [180, 242] on input "checkbox" at bounding box center [185, 242] width 11 height 11
checkbox input "true"
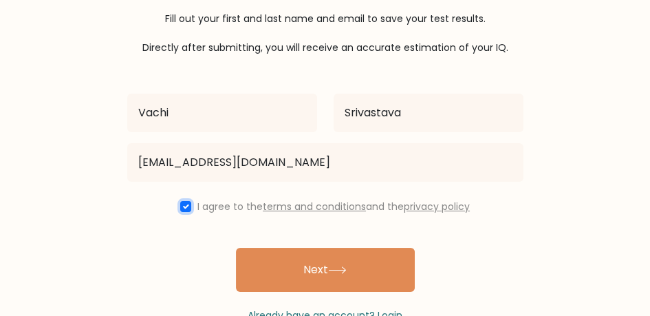
scroll to position [178, 0]
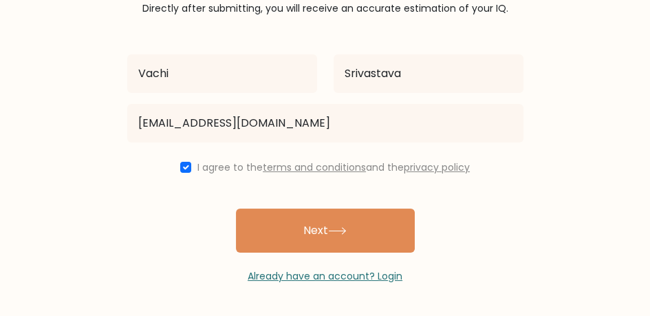
click at [359, 228] on button "Next" at bounding box center [325, 231] width 179 height 44
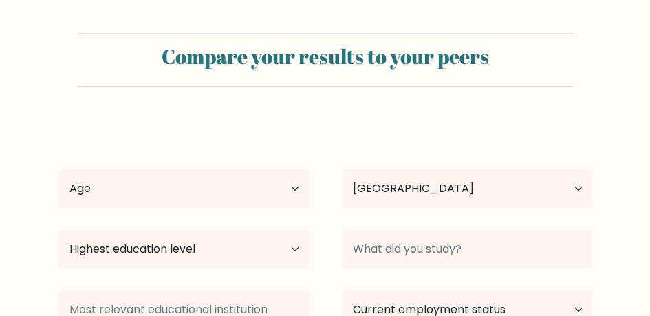
select select "IN"
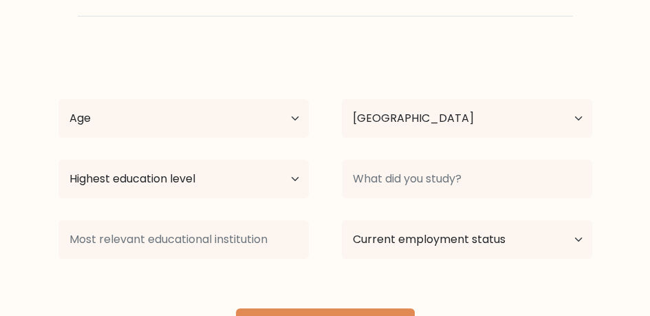
scroll to position [72, 0]
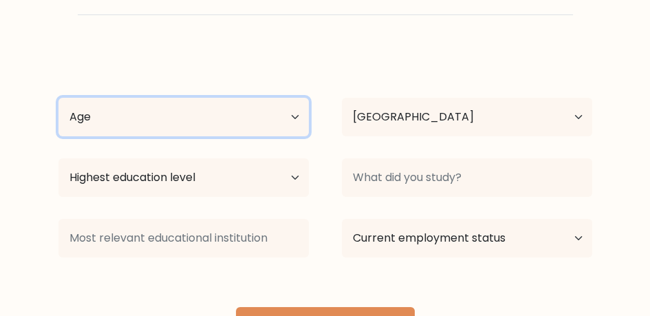
click at [277, 127] on select "Age Under [DEMOGRAPHIC_DATA] [DEMOGRAPHIC_DATA] [DEMOGRAPHIC_DATA] [DEMOGRAPHIC…" at bounding box center [183, 117] width 250 height 39
select select "min_18"
click at [58, 98] on select "Age Under [DEMOGRAPHIC_DATA] [DEMOGRAPHIC_DATA] [DEMOGRAPHIC_DATA] [DEMOGRAPHIC…" at bounding box center [183, 117] width 250 height 39
click at [272, 122] on select "Age Under [DEMOGRAPHIC_DATA] [DEMOGRAPHIC_DATA] [DEMOGRAPHIC_DATA] [DEMOGRAPHIC…" at bounding box center [183, 117] width 250 height 39
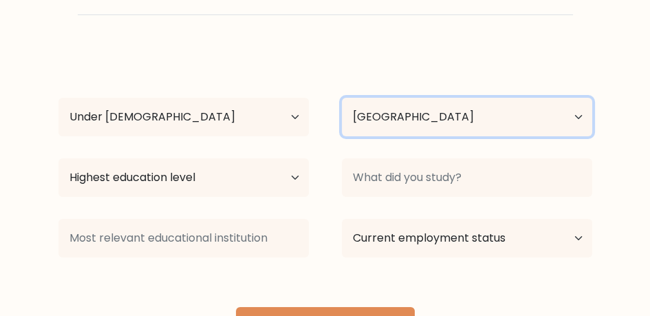
click at [436, 122] on select "Country [GEOGRAPHIC_DATA] [GEOGRAPHIC_DATA] [GEOGRAPHIC_DATA] [US_STATE] [GEOGR…" at bounding box center [467, 117] width 250 height 39
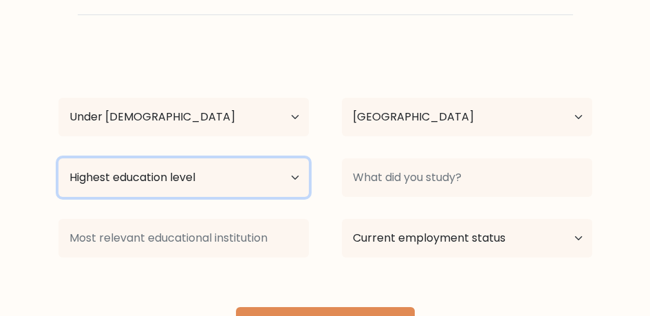
click at [210, 178] on select "Highest education level No schooling Primary Lower Secondary Upper Secondary Oc…" at bounding box center [183, 177] width 250 height 39
click at [58, 158] on select "Highest education level No schooling Primary Lower Secondary Upper Secondary Oc…" at bounding box center [183, 177] width 250 height 39
click at [137, 182] on select "Highest education level No schooling Primary Lower Secondary Upper Secondary Oc…" at bounding box center [183, 177] width 250 height 39
select select "primary"
click at [58, 158] on select "Highest education level No schooling Primary Lower Secondary Upper Secondary Oc…" at bounding box center [183, 177] width 250 height 39
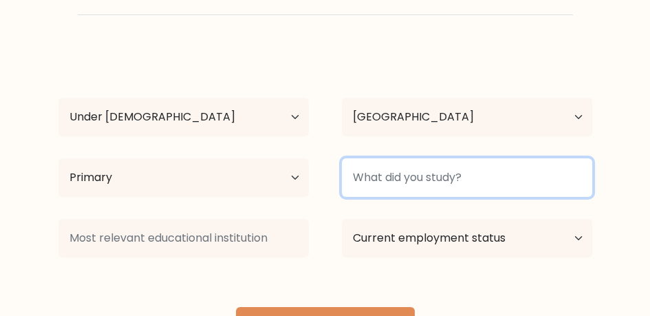
click at [452, 184] on input at bounding box center [467, 177] width 250 height 39
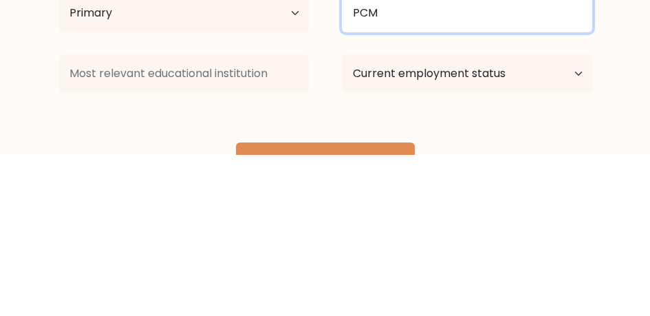
type input "PCM"
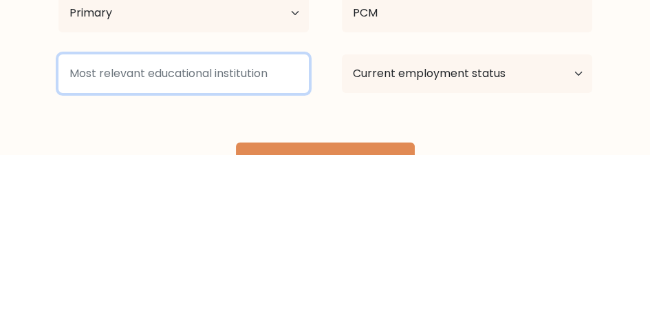
click at [234, 237] on input at bounding box center [183, 234] width 250 height 39
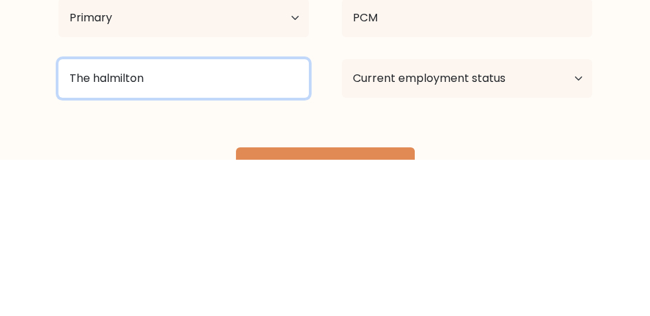
type input "The halmilton"
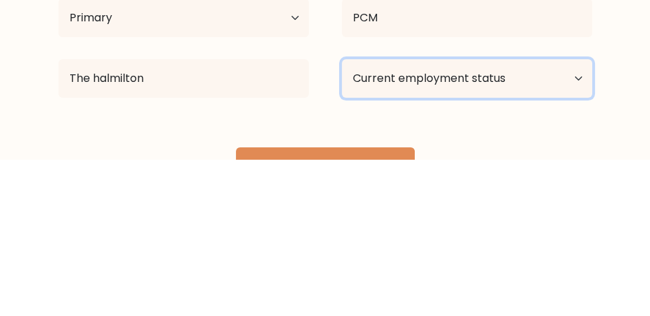
click at [443, 228] on select "Current employment status Employed Student Retired Other / prefer not to answer" at bounding box center [467, 234] width 250 height 39
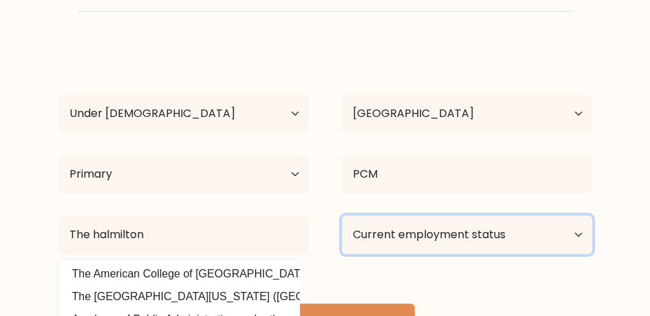
select select "other"
click at [342, 215] on select "Current employment status Employed Student Retired Other / prefer not to answer" at bounding box center [467, 234] width 250 height 39
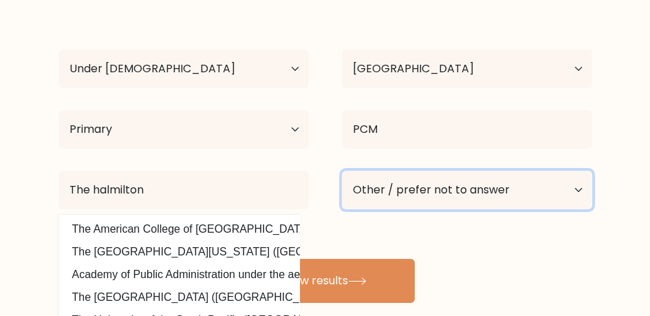
scroll to position [195, 0]
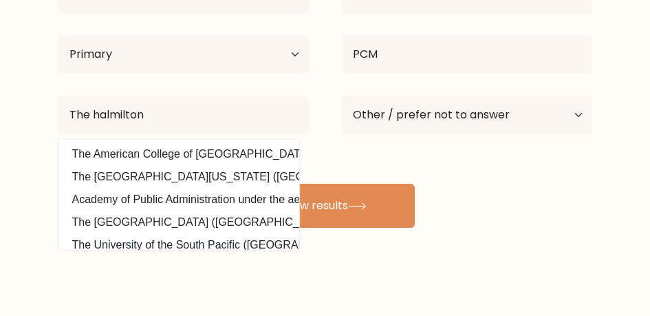
click at [380, 204] on button "View results" at bounding box center [325, 206] width 179 height 44
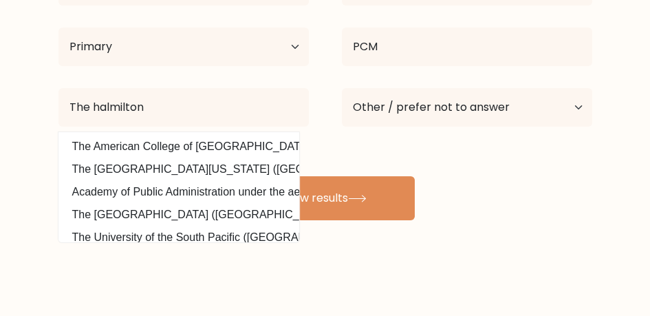
scroll to position [206, 0]
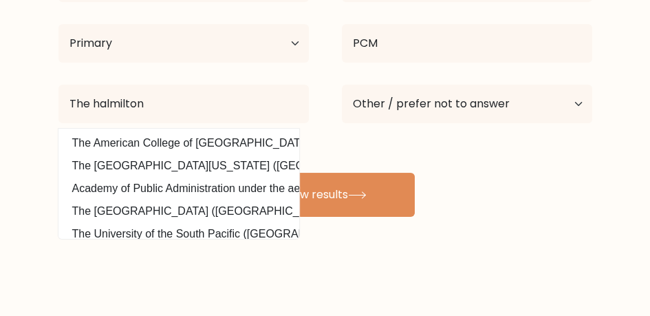
click at [374, 253] on div "Compare your results to your peers Vachi Srivastava Age Under 18 years old 18-2…" at bounding box center [325, 55] width 650 height 522
click at [365, 195] on icon at bounding box center [357, 195] width 17 height 6
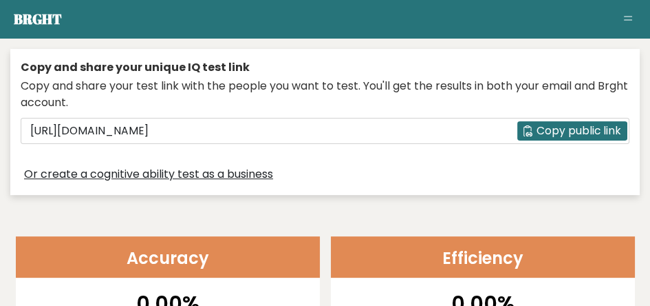
scroll to position [510, 2]
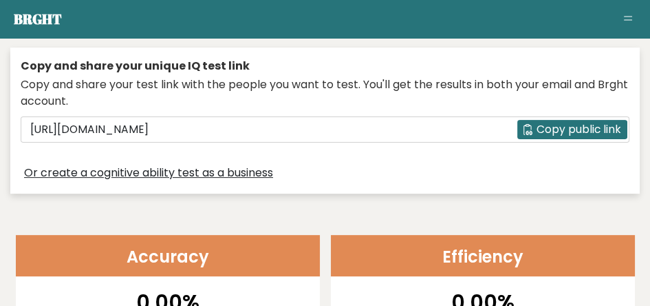
click at [543, 135] on button "Copy public link" at bounding box center [572, 129] width 110 height 19
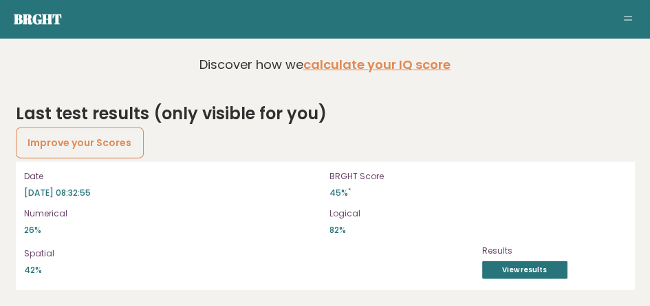
scroll to position [3825, 2]
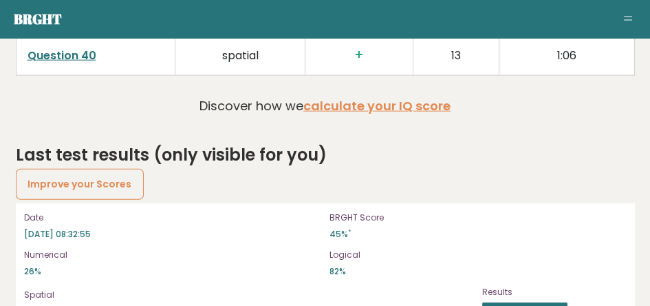
click at [407, 114] on link "calculate your IQ score" at bounding box center [376, 105] width 147 height 17
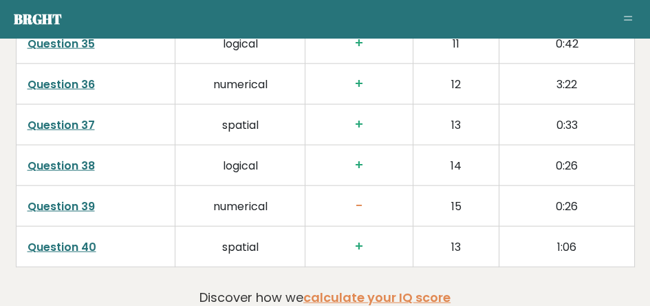
scroll to position [3625, 0]
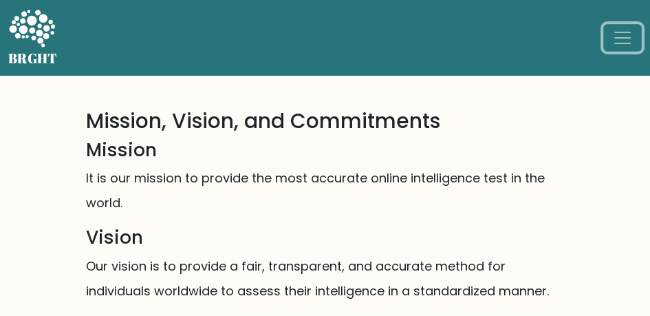
click at [637, 43] on button "Toggle navigation" at bounding box center [622, 38] width 39 height 28
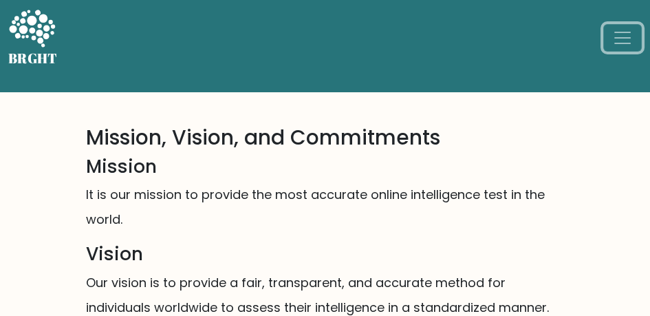
click at [621, 43] on span "Toggle navigation" at bounding box center [622, 38] width 21 height 21
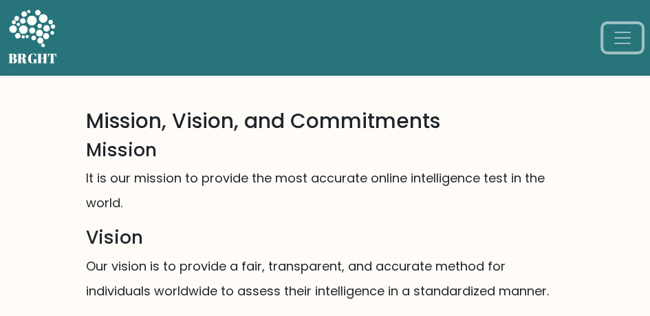
click at [637, 47] on button "Toggle navigation" at bounding box center [622, 38] width 39 height 28
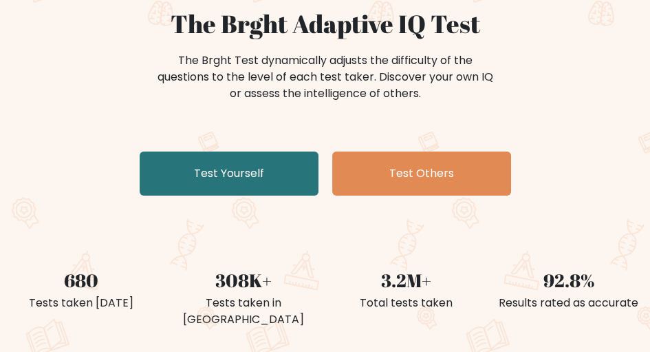
scroll to position [133, 0]
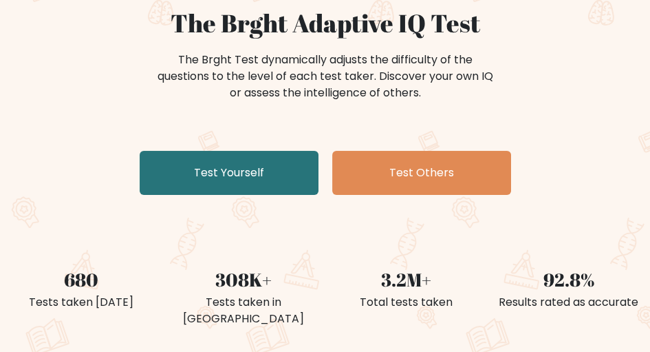
click at [257, 177] on link "Test Yourself" at bounding box center [229, 173] width 179 height 44
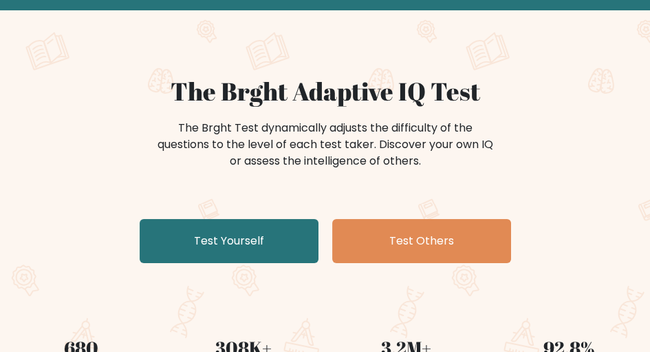
scroll to position [67, 0]
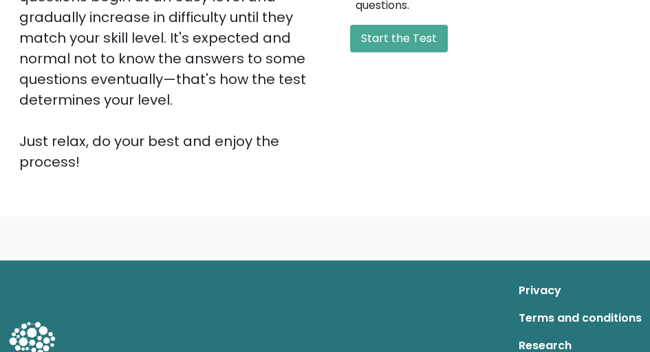
scroll to position [413, 0]
click at [423, 38] on button "Start the Test" at bounding box center [399, 39] width 98 height 28
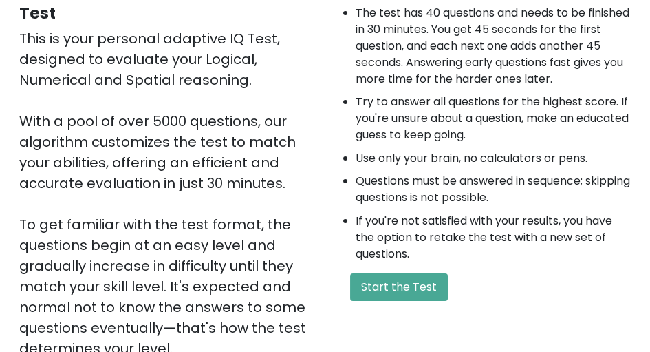
scroll to position [0, 0]
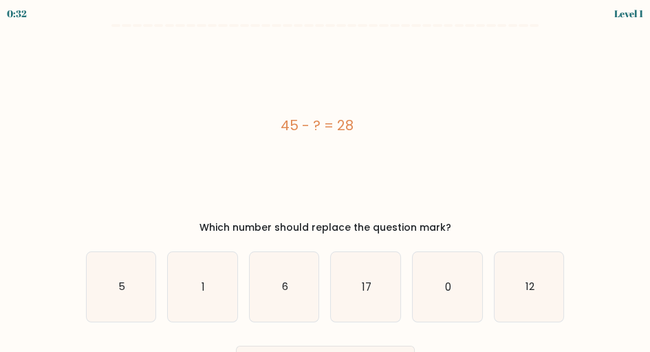
click at [367, 288] on text "17" at bounding box center [367, 286] width 10 height 14
click at [326, 180] on input "d. 17" at bounding box center [325, 177] width 1 height 3
radio input "true"
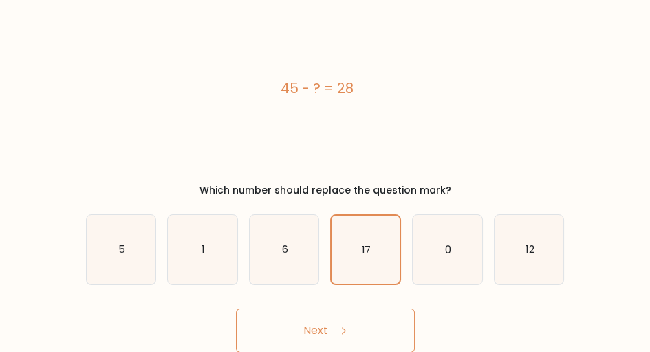
click at [344, 323] on button "Next" at bounding box center [325, 330] width 179 height 44
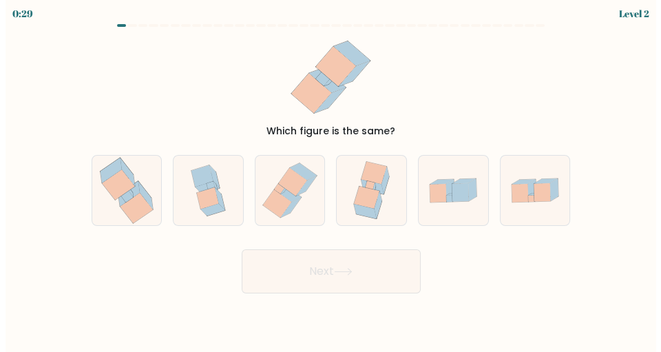
scroll to position [0, 0]
click at [293, 193] on icon at bounding box center [292, 182] width 28 height 28
click at [330, 180] on input "c." at bounding box center [330, 177] width 1 height 3
radio input "true"
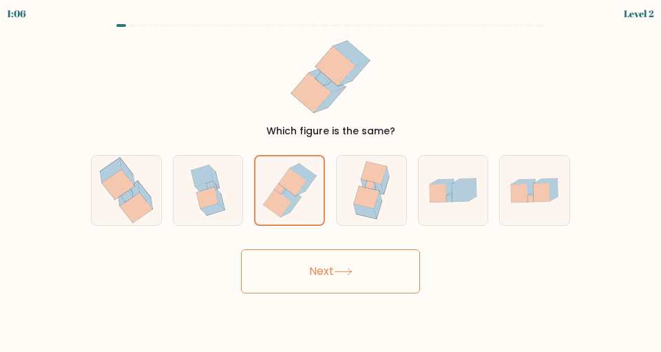
click at [129, 191] on icon at bounding box center [130, 191] width 6 height 11
click at [330, 180] on input "a." at bounding box center [330, 177] width 1 height 3
radio input "true"
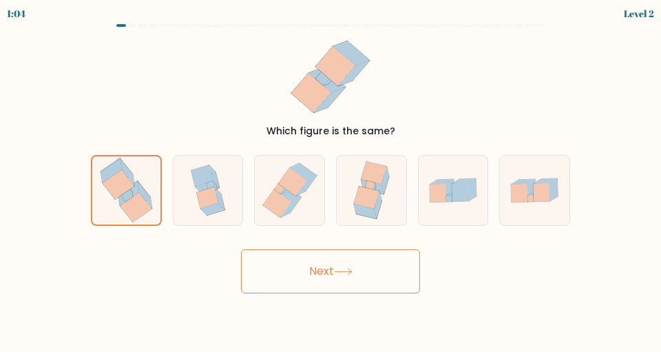
click at [324, 280] on button "Next" at bounding box center [330, 271] width 179 height 44
click at [343, 268] on icon at bounding box center [343, 272] width 19 height 8
click at [314, 270] on button "Next" at bounding box center [330, 271] width 179 height 44
click at [334, 279] on button "Next" at bounding box center [330, 271] width 179 height 44
click at [356, 271] on button "Next" at bounding box center [330, 271] width 179 height 44
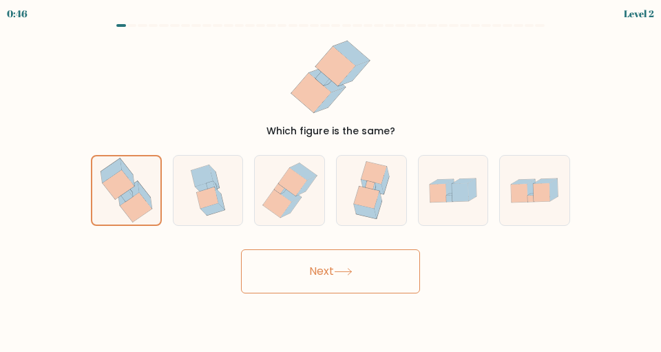
click at [368, 266] on button "Next" at bounding box center [330, 271] width 179 height 44
click at [392, 267] on button "Next" at bounding box center [330, 271] width 179 height 44
click at [400, 268] on button "Next" at bounding box center [330, 271] width 179 height 44
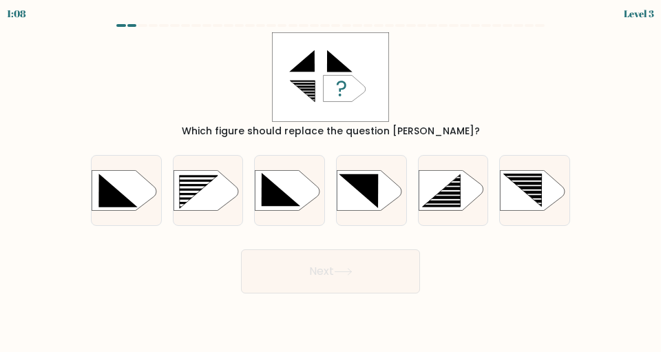
click at [448, 193] on icon at bounding box center [441, 191] width 38 height 32
click at [331, 180] on input "e." at bounding box center [330, 177] width 1 height 3
radio input "true"
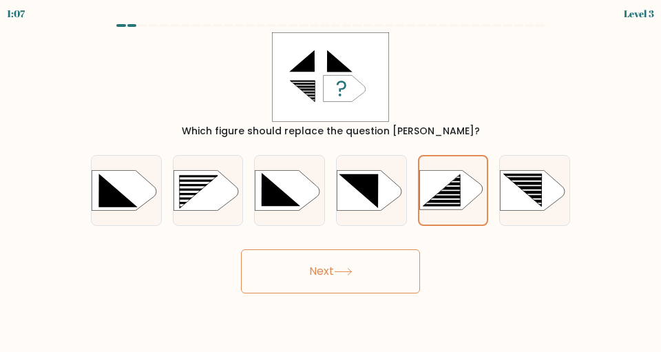
click at [348, 269] on icon at bounding box center [343, 272] width 19 height 8
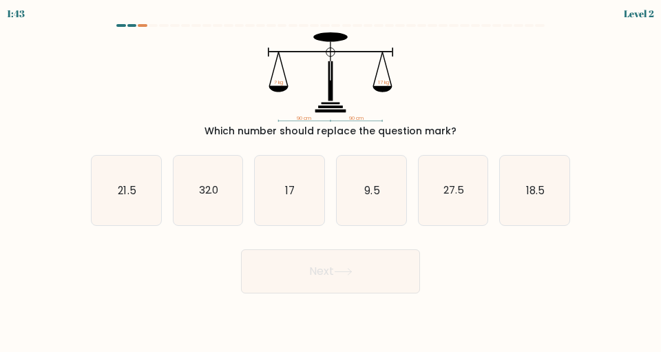
click at [289, 190] on text "17" at bounding box center [291, 189] width 10 height 14
click at [330, 180] on input "c. 17" at bounding box center [330, 177] width 1 height 3
radio input "true"
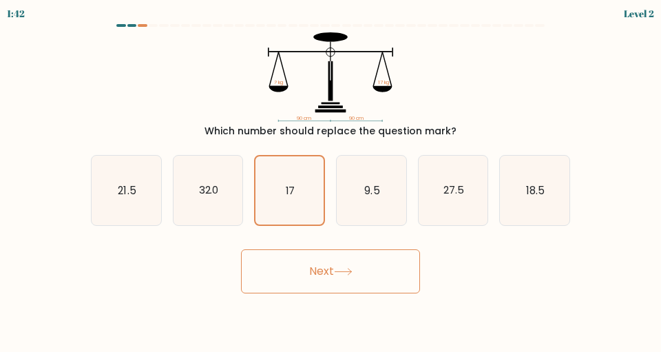
click at [341, 266] on button "Next" at bounding box center [330, 271] width 179 height 44
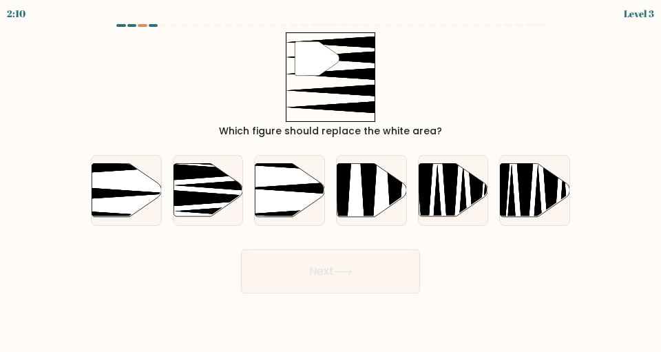
click at [284, 184] on icon at bounding box center [290, 189] width 70 height 53
click at [330, 180] on input "c." at bounding box center [330, 177] width 1 height 3
radio input "true"
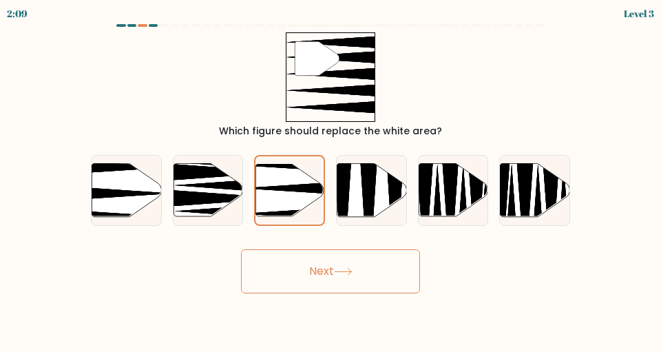
click at [345, 268] on icon at bounding box center [343, 272] width 19 height 8
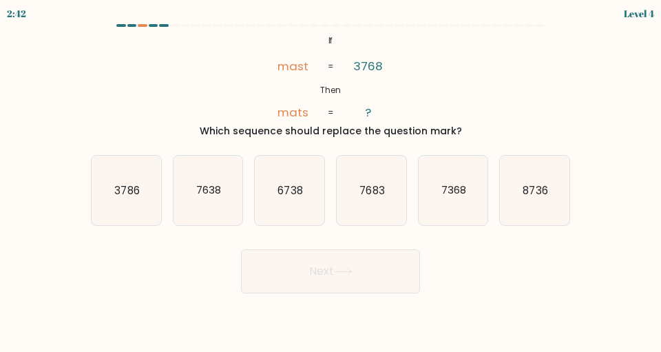
click at [142, 189] on icon "3786" at bounding box center [127, 191] width 70 height 70
click at [330, 180] on input "a. 3786" at bounding box center [330, 177] width 1 height 3
radio input "true"
click at [362, 264] on button "Next" at bounding box center [330, 271] width 179 height 44
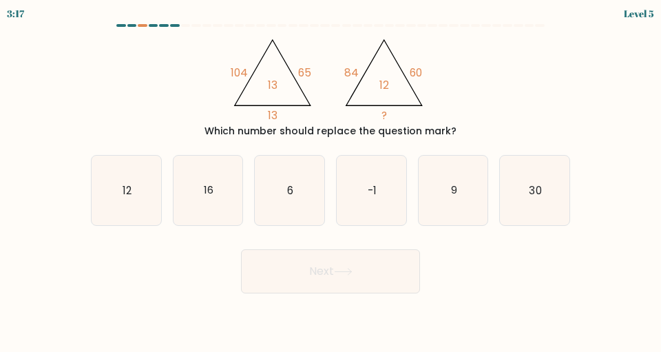
click at [129, 197] on text "12" at bounding box center [126, 189] width 9 height 14
click at [330, 180] on input "a. 12" at bounding box center [330, 177] width 1 height 3
radio input "true"
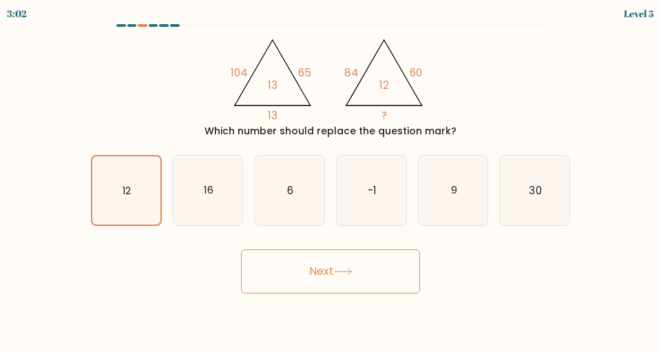
click at [341, 272] on icon at bounding box center [343, 272] width 19 height 8
click at [328, 272] on button "Next" at bounding box center [330, 271] width 179 height 44
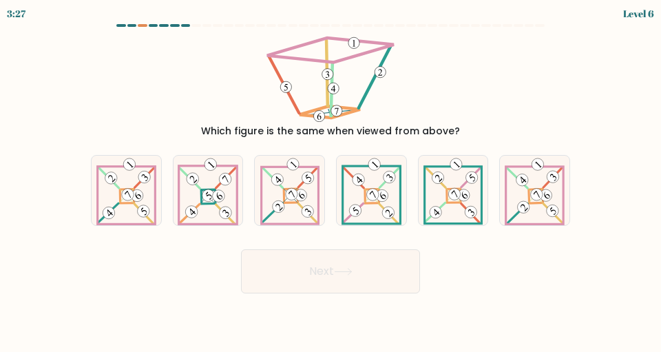
click at [264, 156] on icon at bounding box center [289, 191] width 59 height 70
click at [330, 176] on input "c." at bounding box center [330, 177] width 1 height 3
radio input "true"
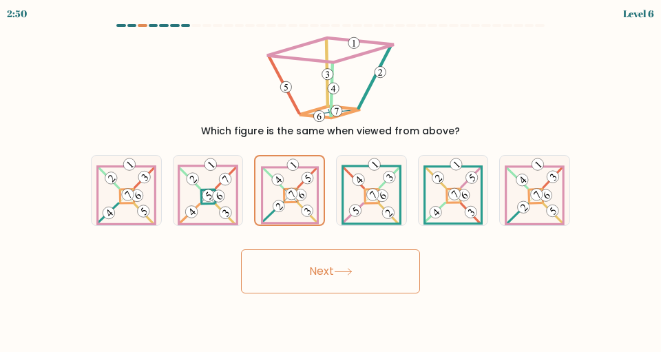
click at [284, 182] on icon at bounding box center [290, 190] width 58 height 68
click at [330, 180] on input "c." at bounding box center [330, 177] width 1 height 3
click at [343, 272] on icon at bounding box center [343, 272] width 19 height 8
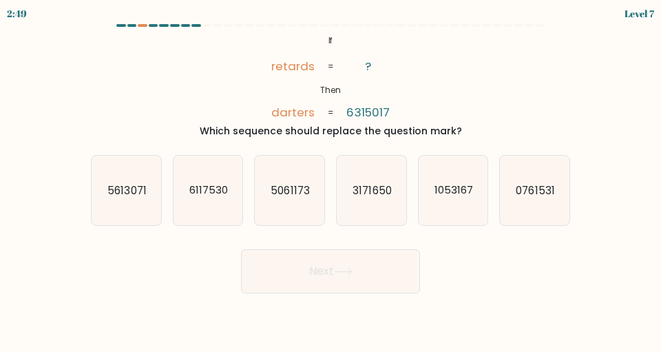
click at [365, 269] on button "Next" at bounding box center [330, 271] width 179 height 44
click at [462, 181] on icon "1053167" at bounding box center [453, 191] width 70 height 70
click at [331, 180] on input "e. 1053167" at bounding box center [330, 177] width 1 height 3
radio input "true"
click at [356, 277] on button "Next" at bounding box center [330, 271] width 179 height 44
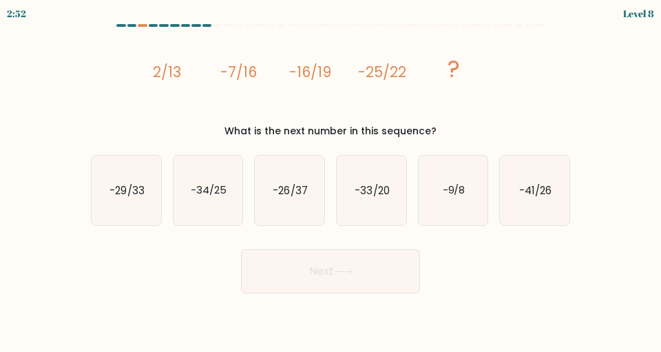
click at [212, 182] on icon "-34/25" at bounding box center [208, 191] width 70 height 70
click at [330, 180] on input "b. -34/25" at bounding box center [330, 177] width 1 height 3
radio input "true"
click at [334, 268] on button "Next" at bounding box center [330, 271] width 179 height 44
click at [325, 270] on button "Next" at bounding box center [330, 271] width 179 height 44
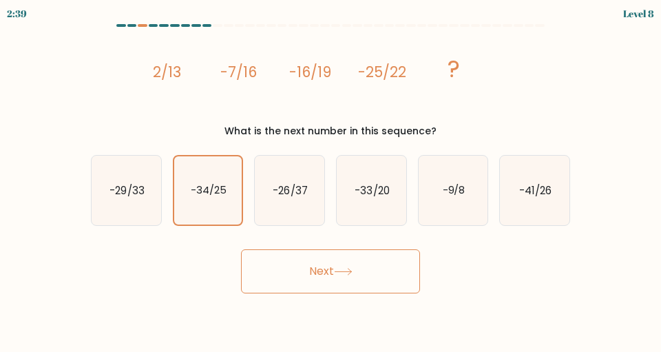
click at [328, 268] on button "Next" at bounding box center [330, 271] width 179 height 44
click at [383, 273] on button "Next" at bounding box center [330, 271] width 179 height 44
click at [325, 270] on button "Next" at bounding box center [330, 271] width 179 height 44
